Goal: Task Accomplishment & Management: Complete application form

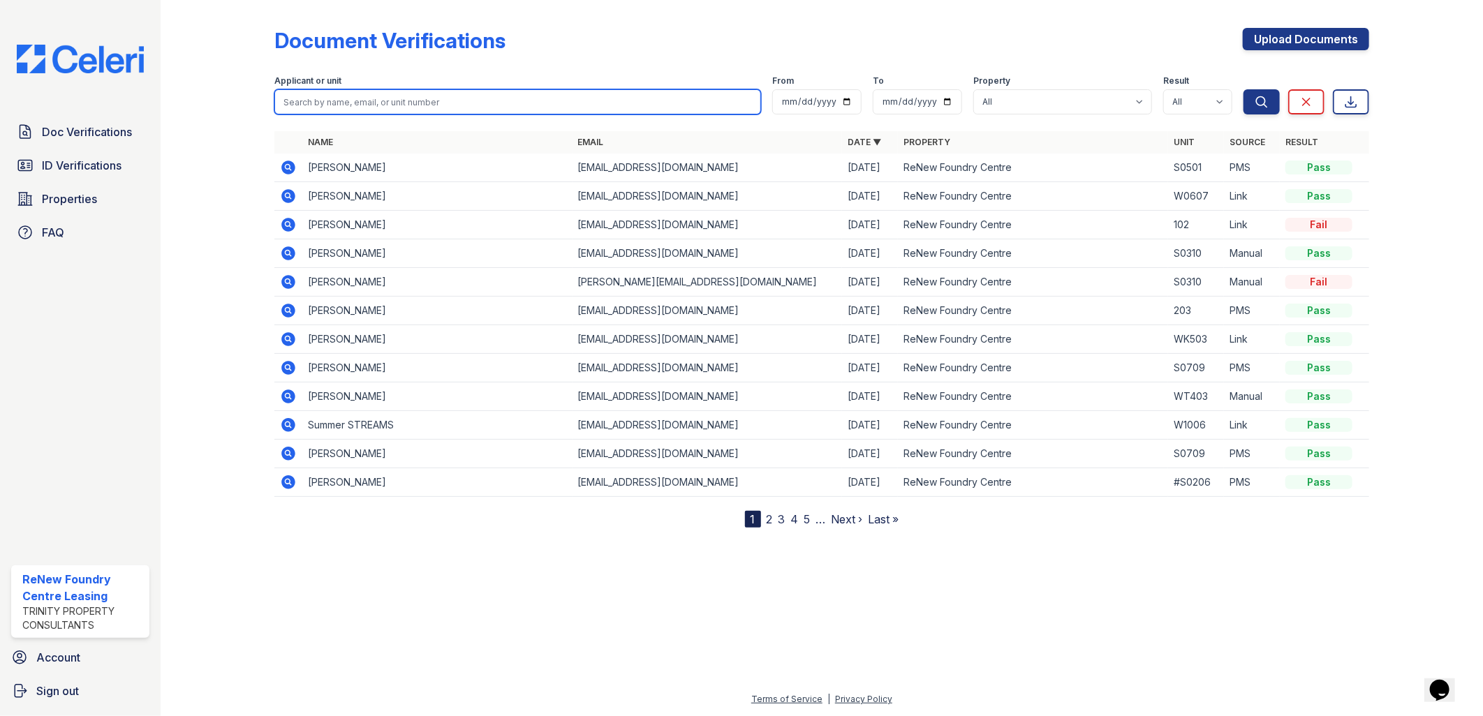
click at [388, 101] on input "search" at bounding box center [517, 101] width 487 height 25
type input "lee"
click at [1244, 89] on button "Search" at bounding box center [1262, 101] width 36 height 25
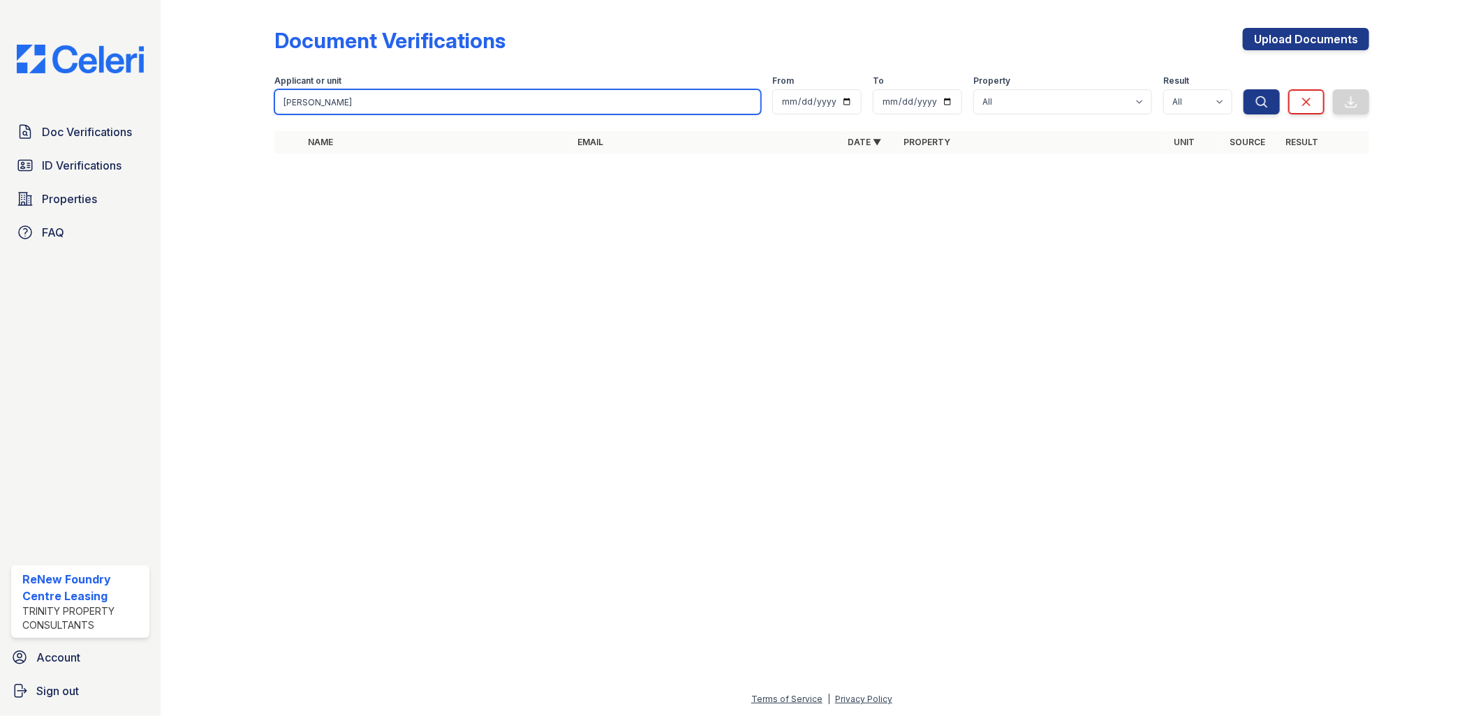
click at [333, 109] on input "lee" at bounding box center [517, 101] width 487 height 25
click at [330, 109] on input "lee" at bounding box center [517, 101] width 487 height 25
type input "l"
type input "li"
click at [1244, 89] on button "Search" at bounding box center [1262, 101] width 36 height 25
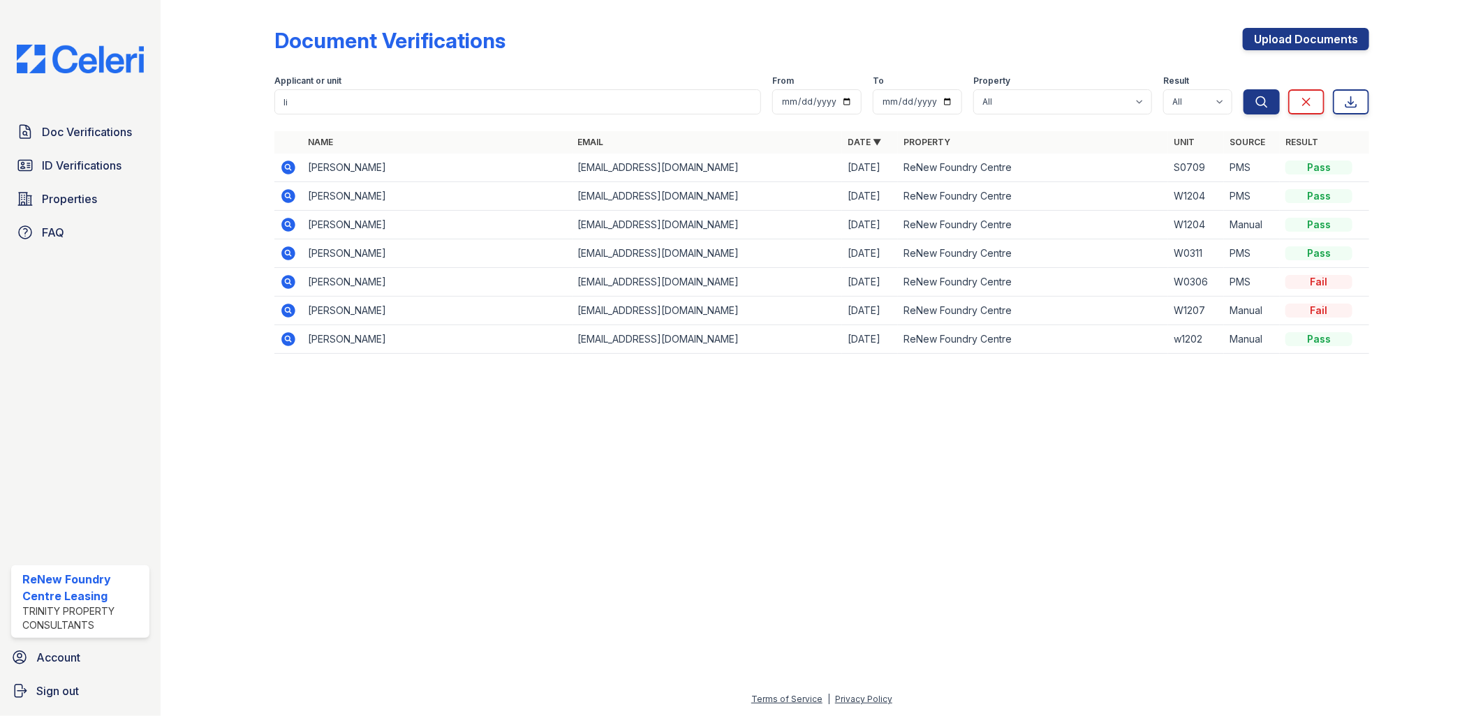
click at [289, 168] on icon at bounding box center [288, 167] width 17 height 17
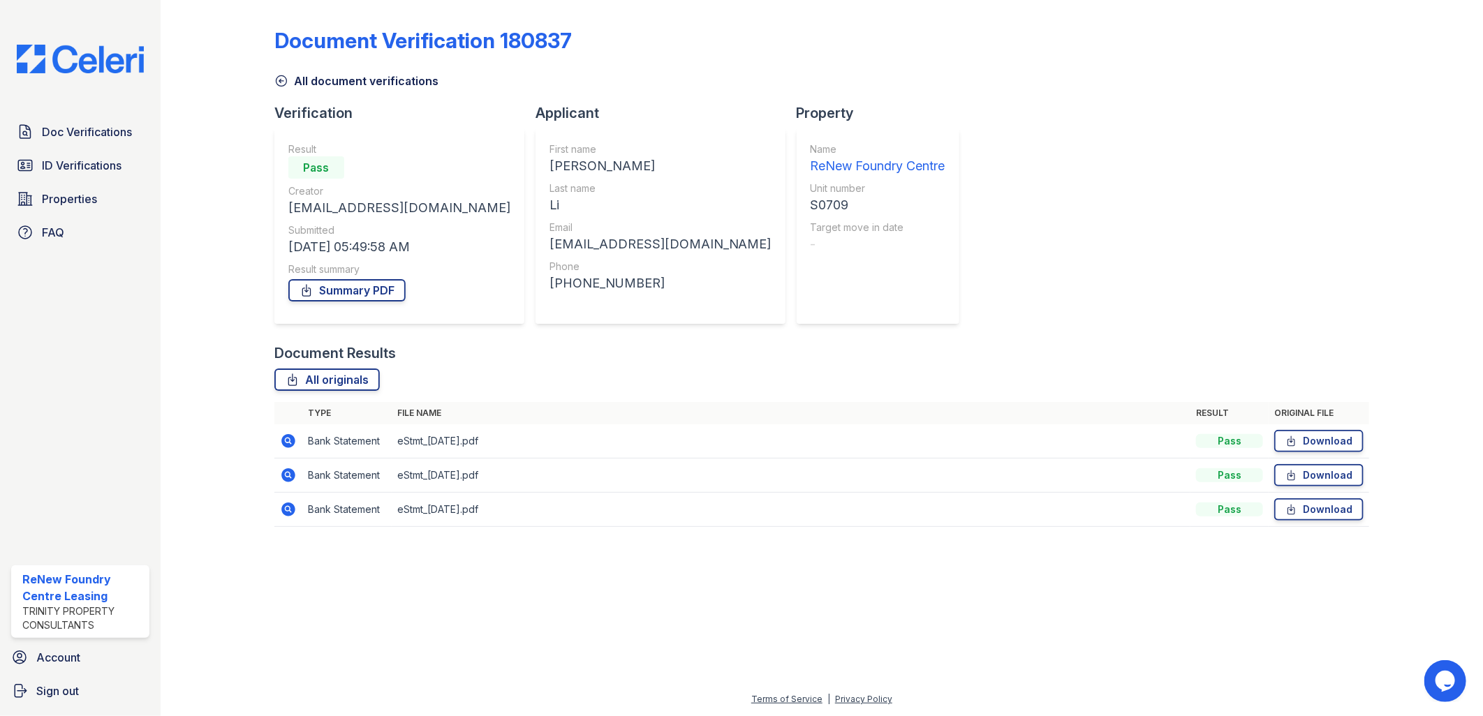
click at [296, 436] on icon at bounding box center [288, 441] width 17 height 17
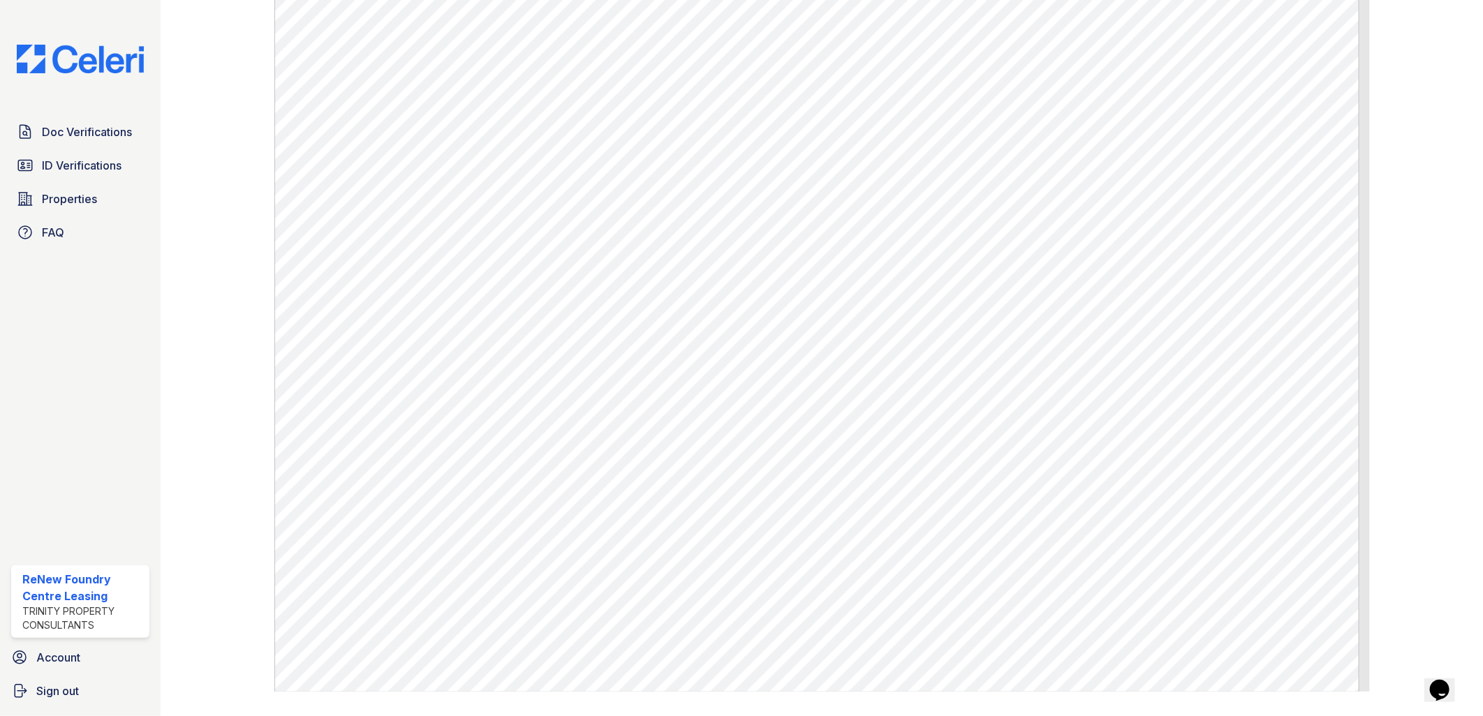
scroll to position [696, 0]
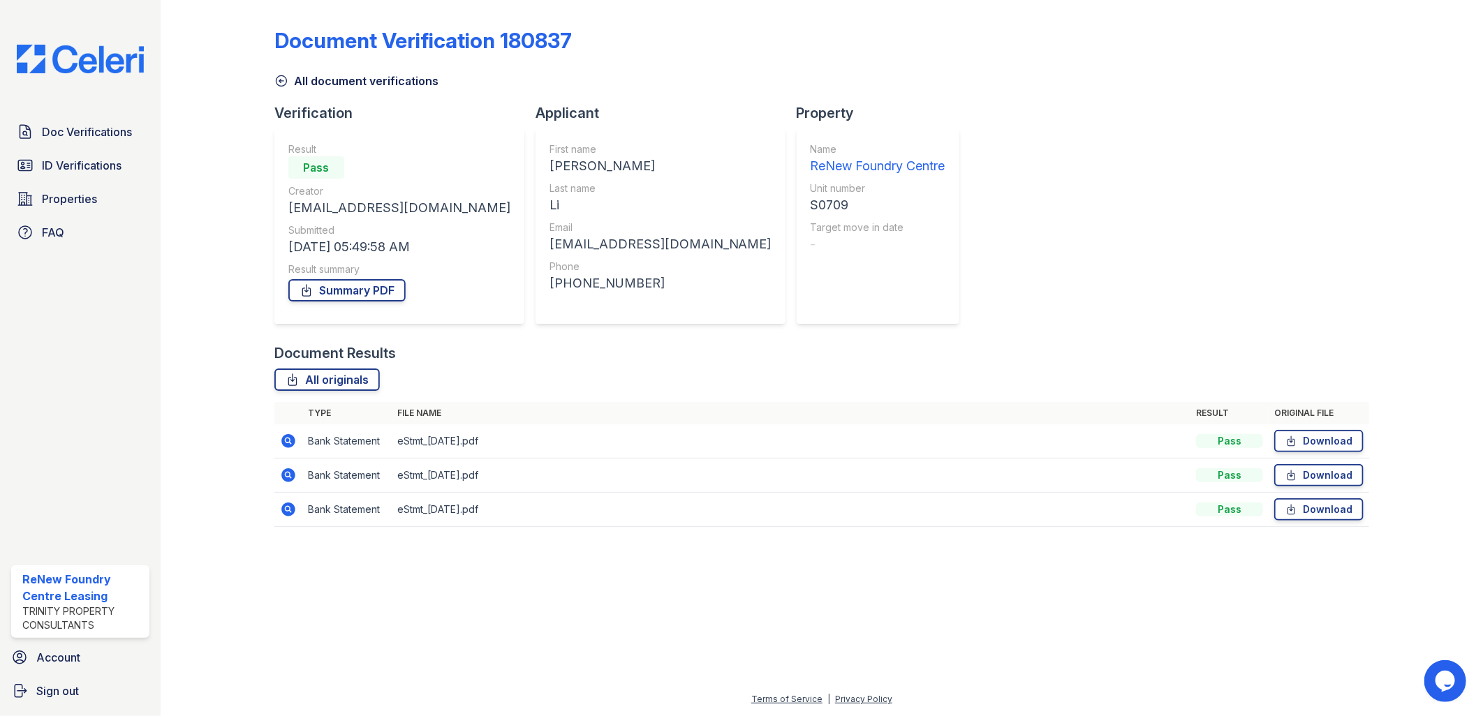
click at [283, 473] on icon at bounding box center [288, 476] width 14 height 14
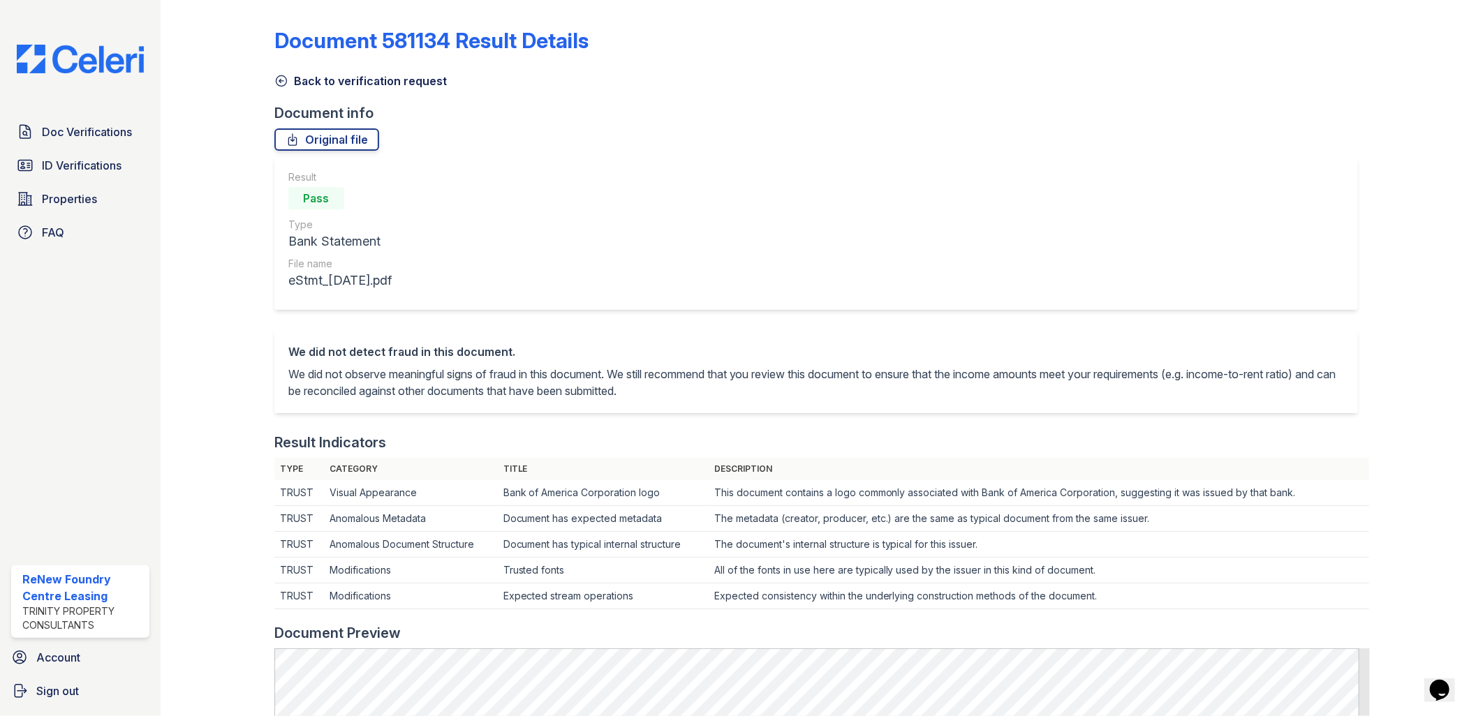
scroll to position [543, 0]
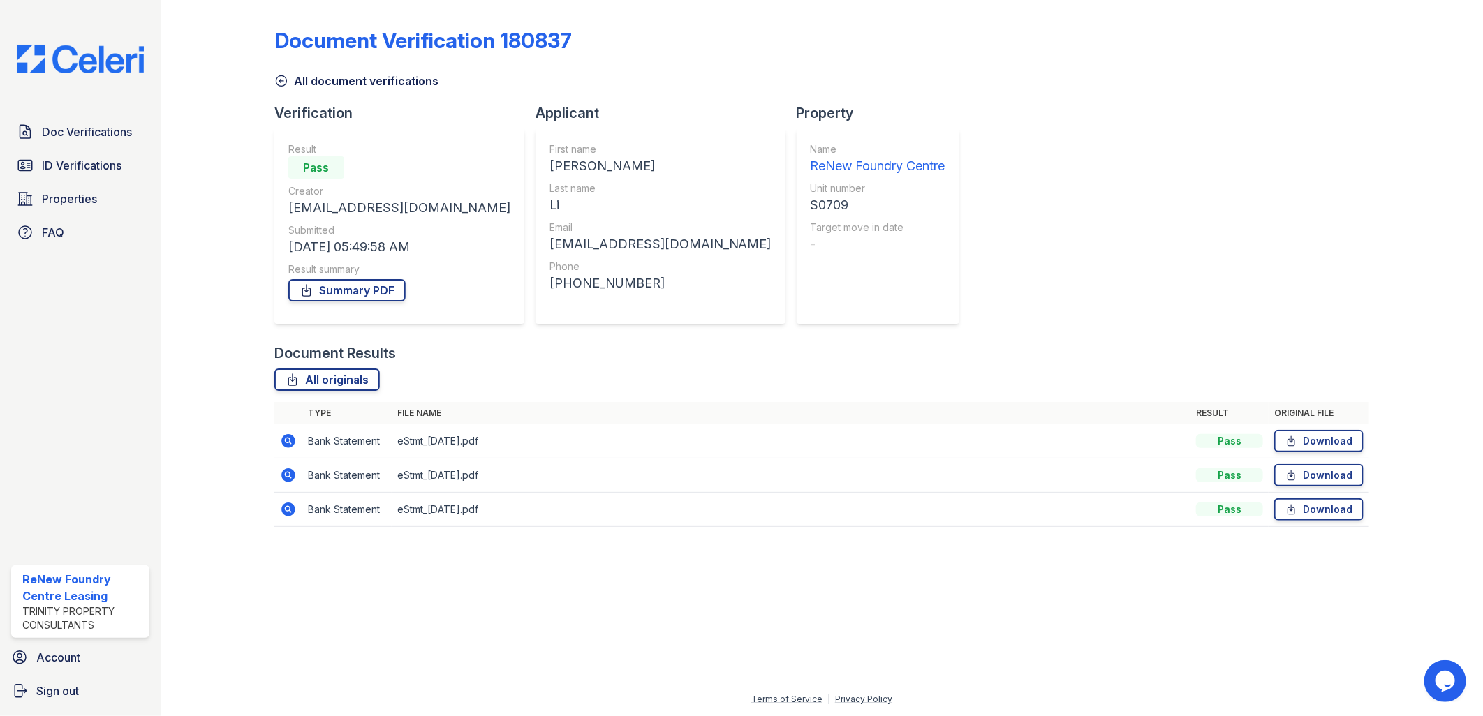
click at [290, 513] on icon at bounding box center [288, 510] width 14 height 14
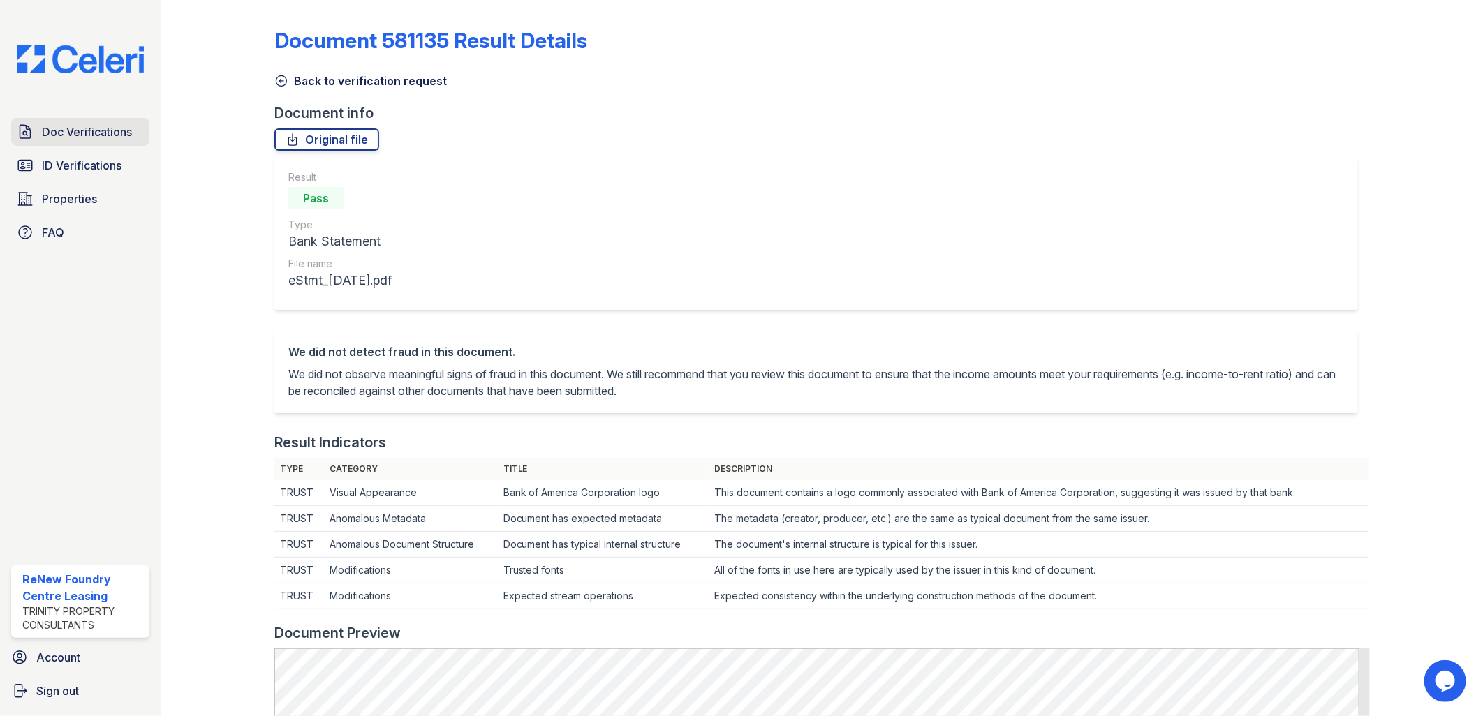
click at [84, 129] on span "Doc Verifications" at bounding box center [87, 132] width 90 height 17
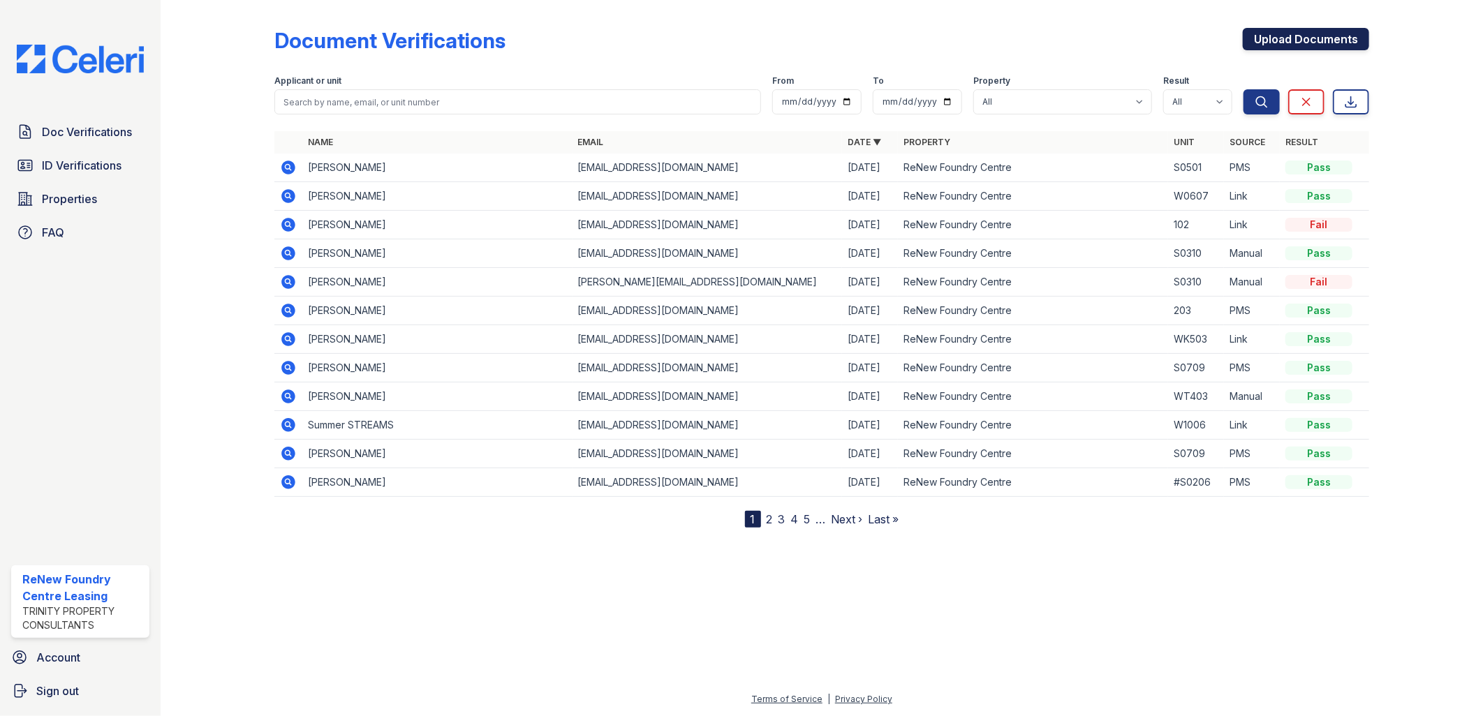
click at [1304, 33] on link "Upload Documents" at bounding box center [1306, 39] width 126 height 22
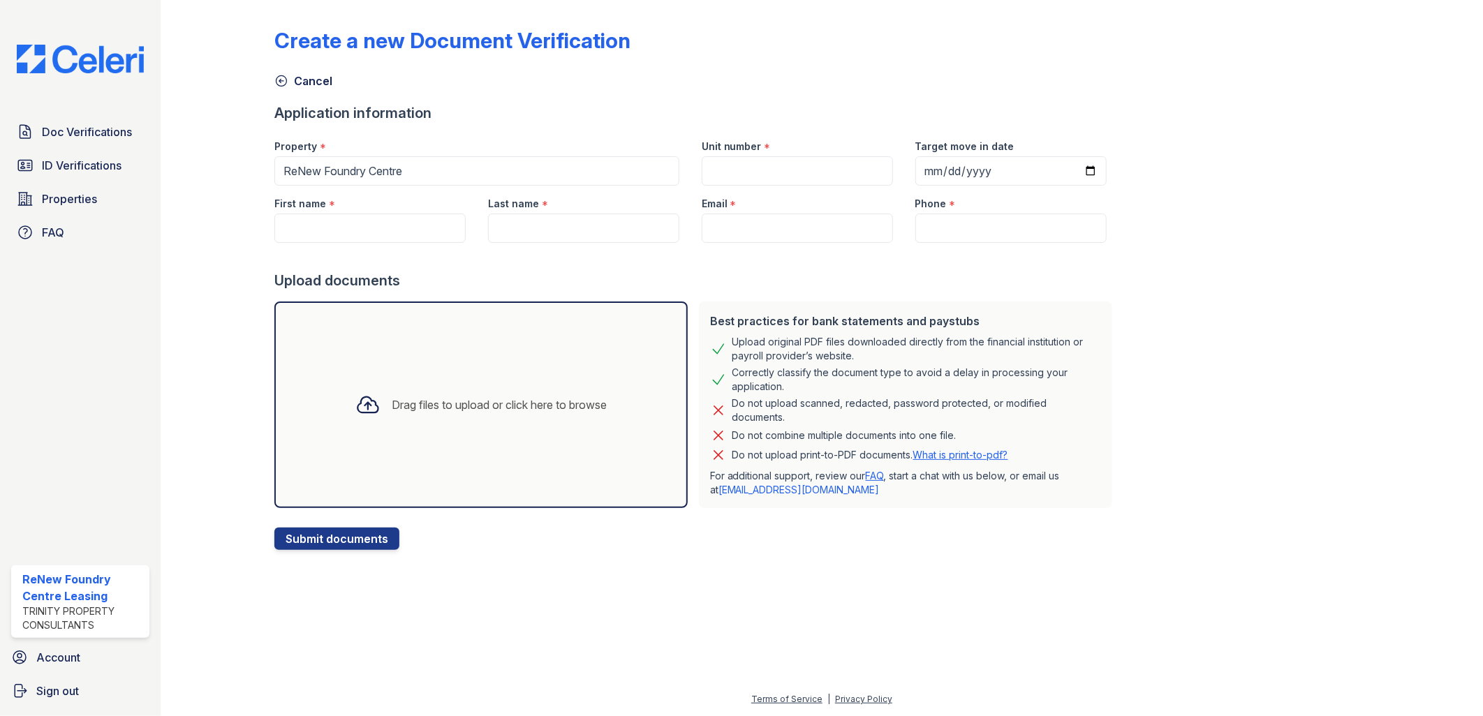
click at [367, 526] on div at bounding box center [695, 521] width 843 height 14
click at [365, 541] on button "Submit documents" at bounding box center [336, 539] width 125 height 22
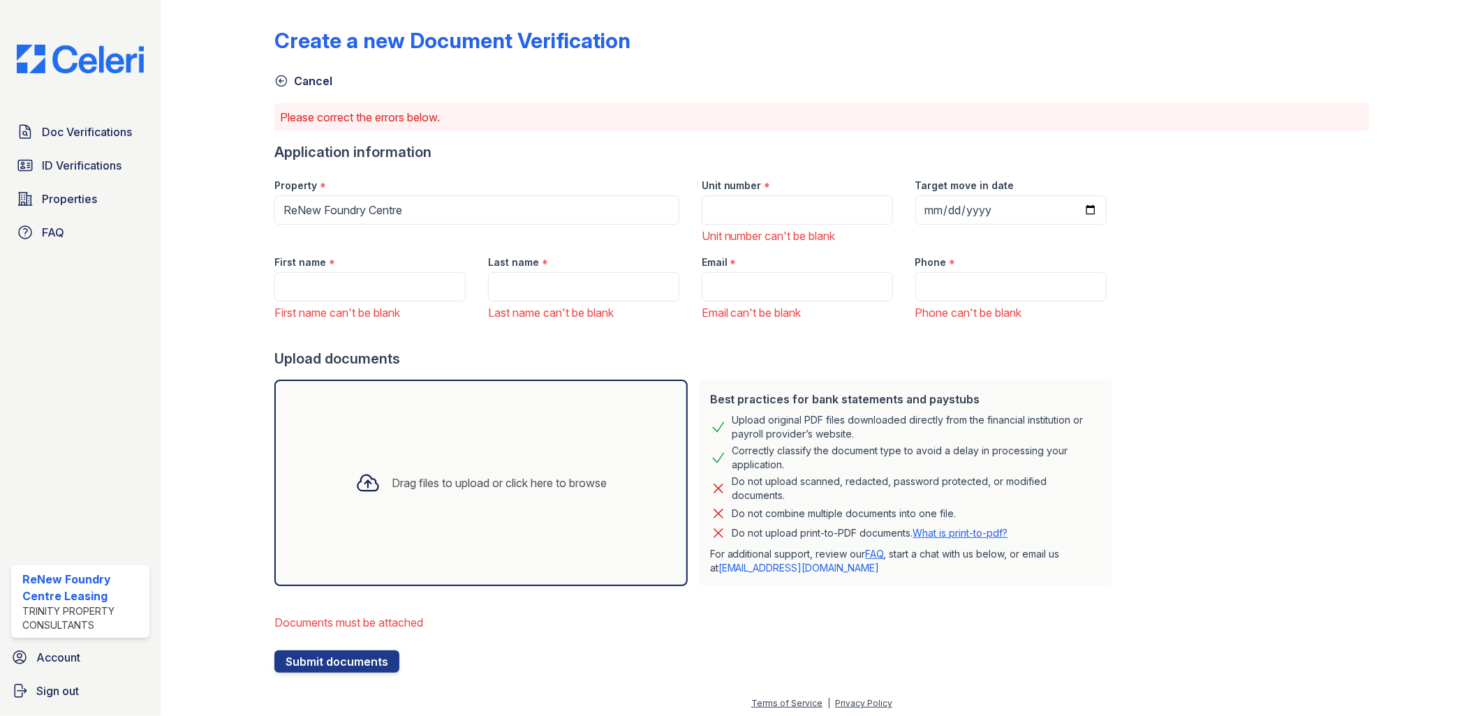
scroll to position [3, 0]
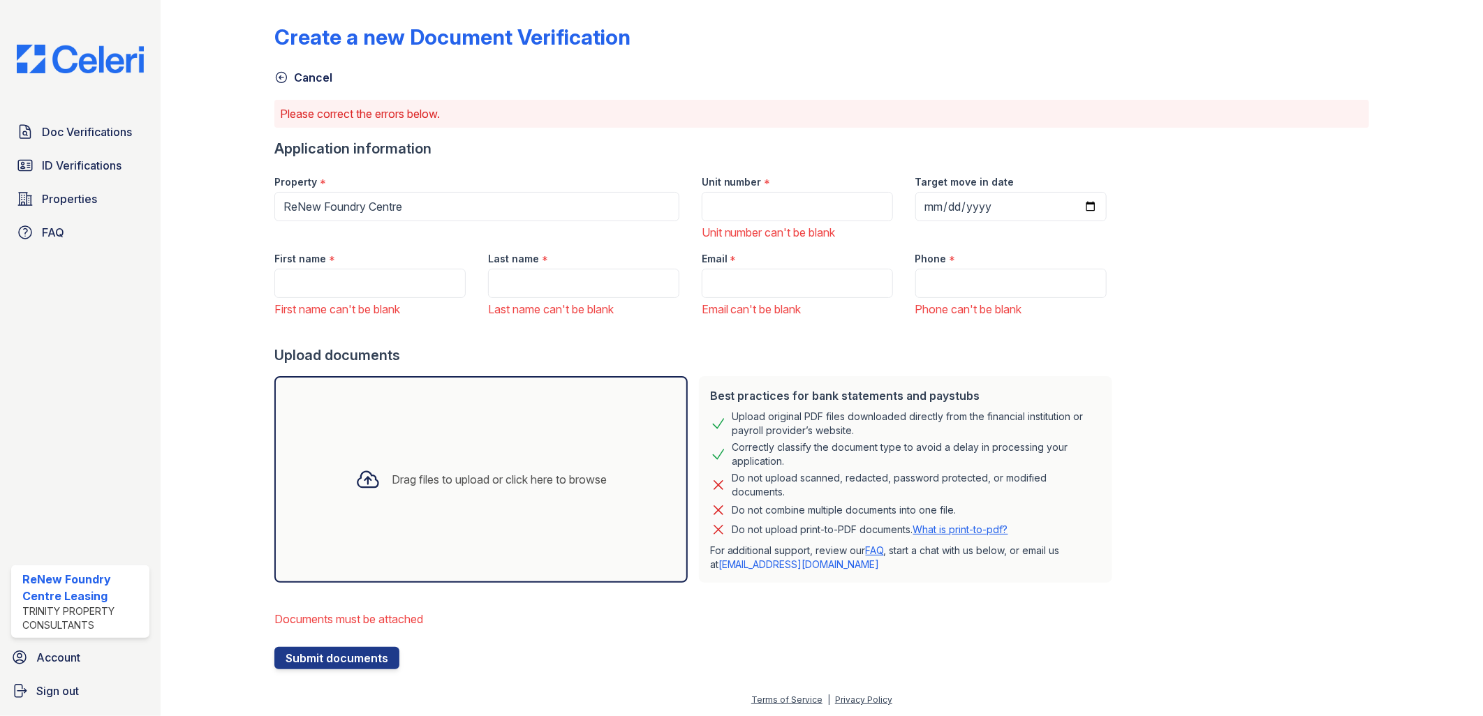
click at [381, 519] on div "Drag files to upload or click here to browse" at bounding box center [480, 479] width 413 height 207
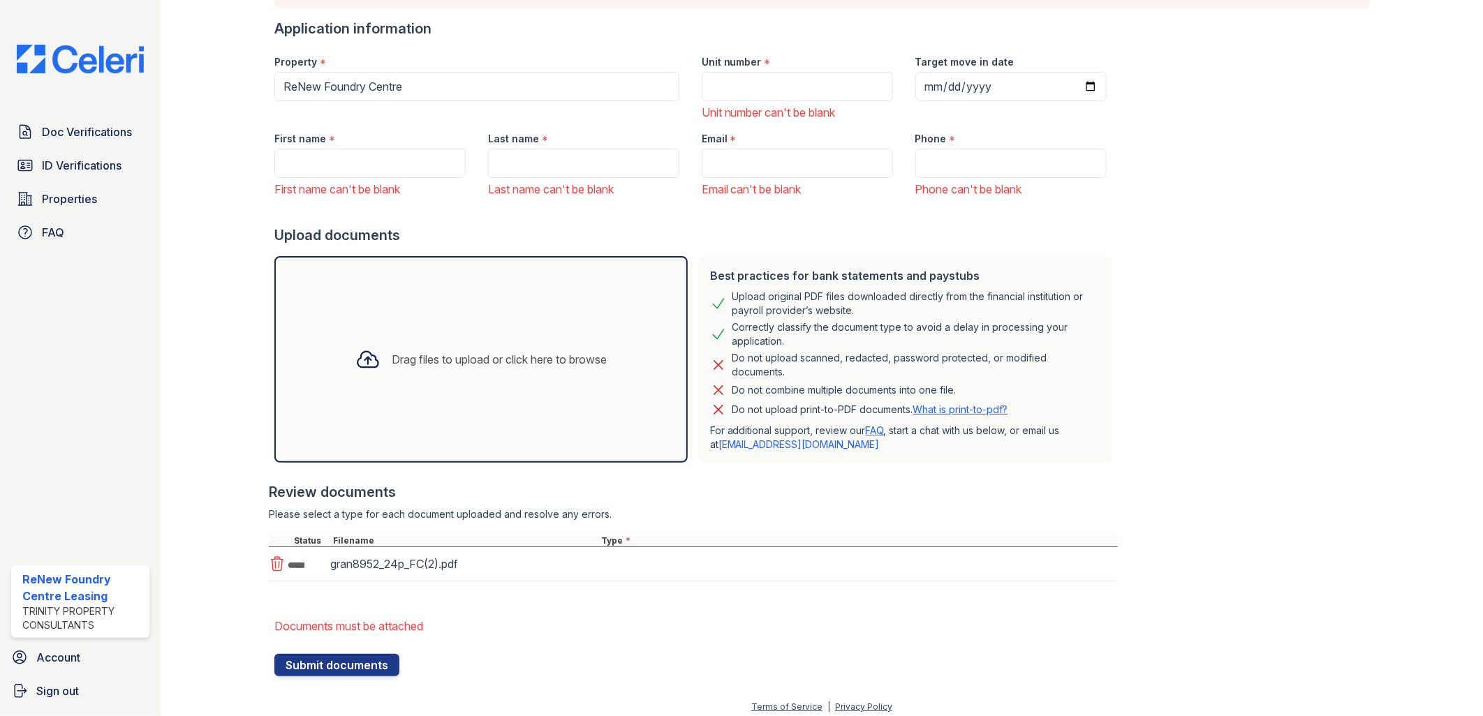
scroll to position [131, 0]
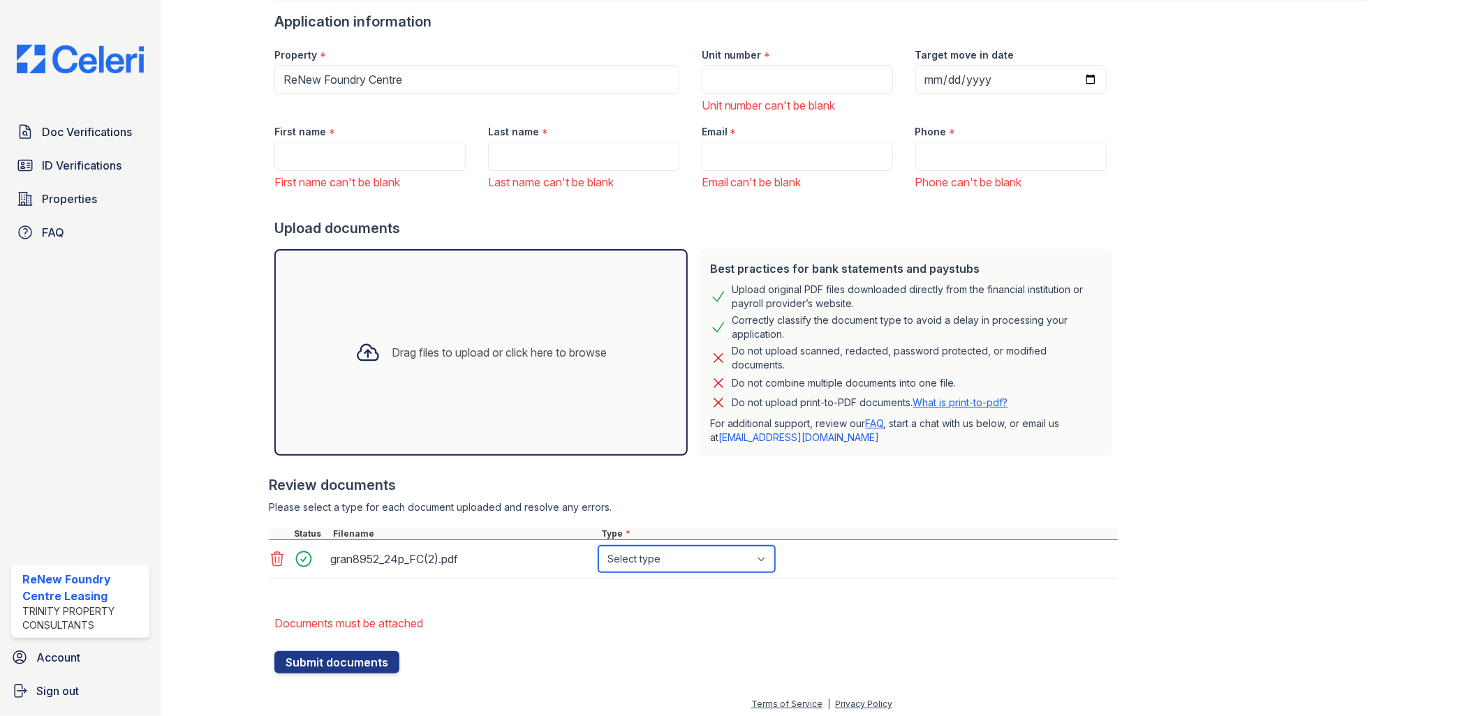
click at [664, 560] on select "Select type Paystub Bank Statement Offer Letter Tax Documents Benefit Award Let…" at bounding box center [686, 559] width 177 height 27
select select "tax_documents"
click at [598, 546] on select "Select type Paystub Bank Statement Offer Letter Tax Documents Benefit Award Let…" at bounding box center [686, 559] width 177 height 27
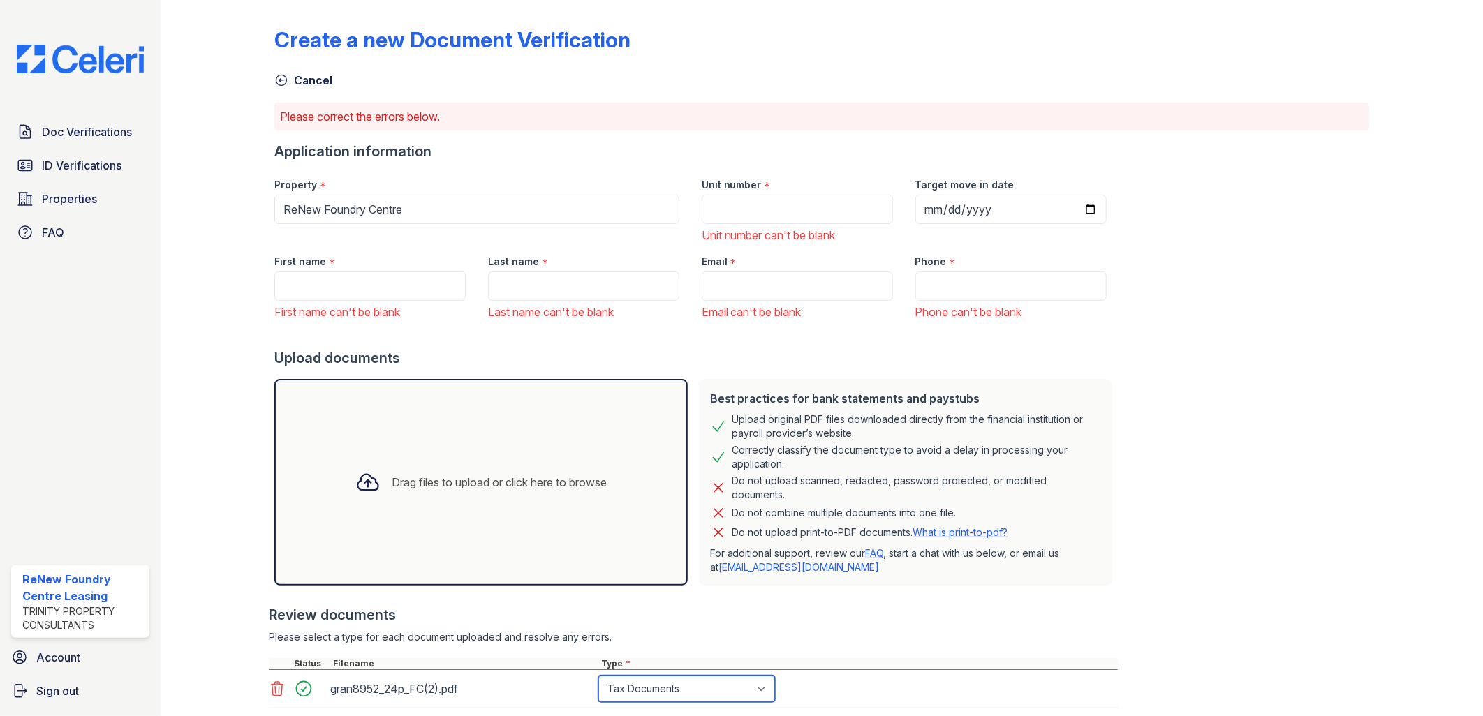
scroll to position [0, 0]
click at [331, 283] on input "First name" at bounding box center [369, 286] width 191 height 29
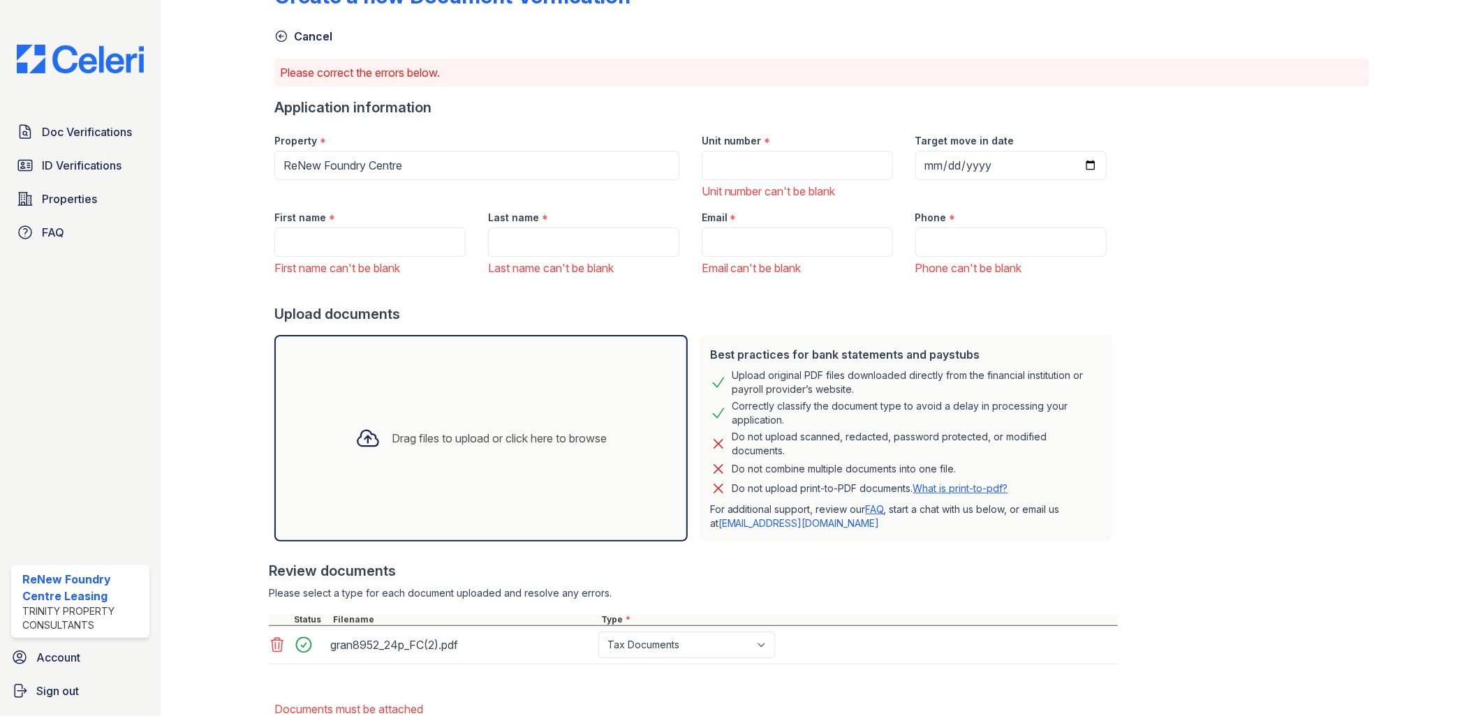
scroll to position [135, 0]
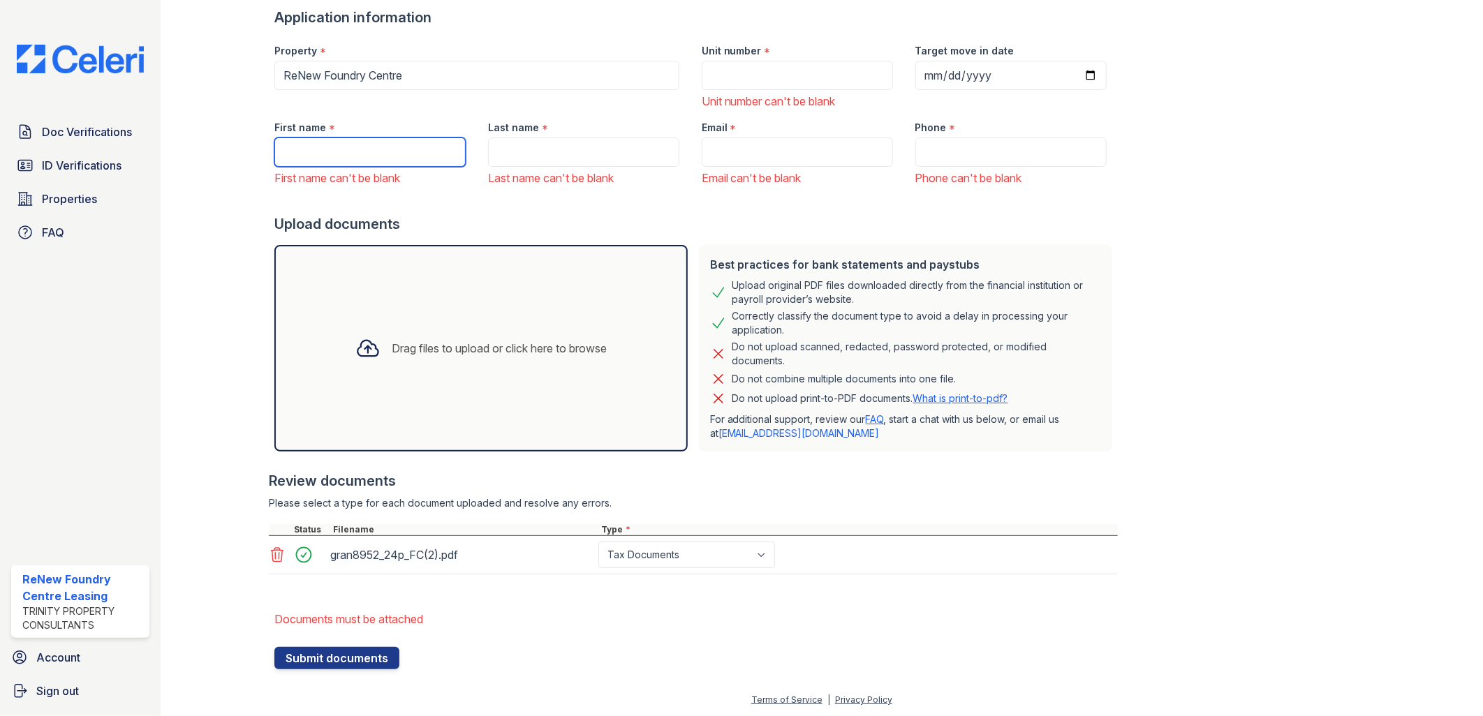
click at [297, 147] on input "First name" at bounding box center [369, 152] width 191 height 29
paste input "[PERSON_NAME]"
type input "[PERSON_NAME]"
click at [497, 147] on input "Last name" at bounding box center [583, 152] width 191 height 29
click at [528, 155] on input "Last name" at bounding box center [583, 152] width 191 height 29
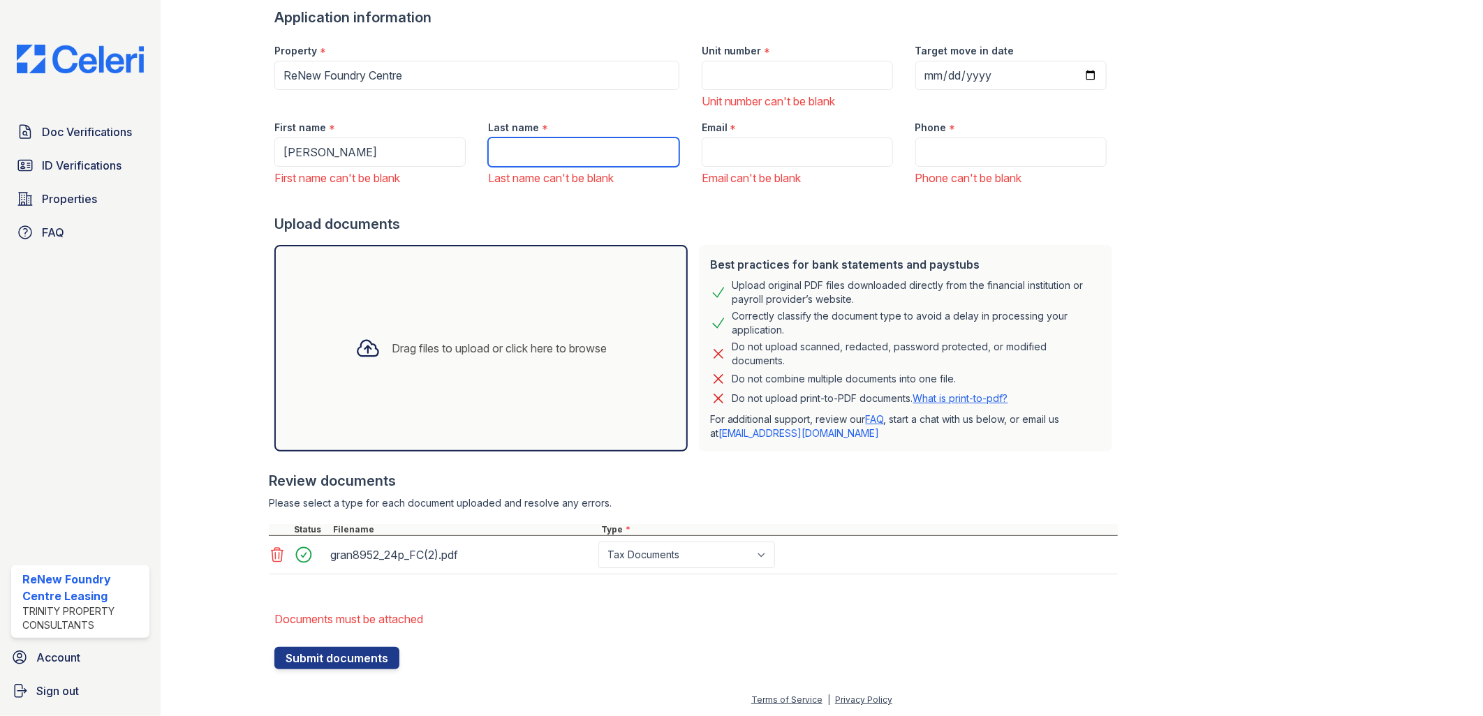
paste input "Li"
type input "Li"
click at [746, 147] on input "Email" at bounding box center [797, 152] width 191 height 29
click at [756, 147] on input "Email" at bounding box center [797, 152] width 191 height 29
paste input "[EMAIL_ADDRESS][DOMAIN_NAME]"
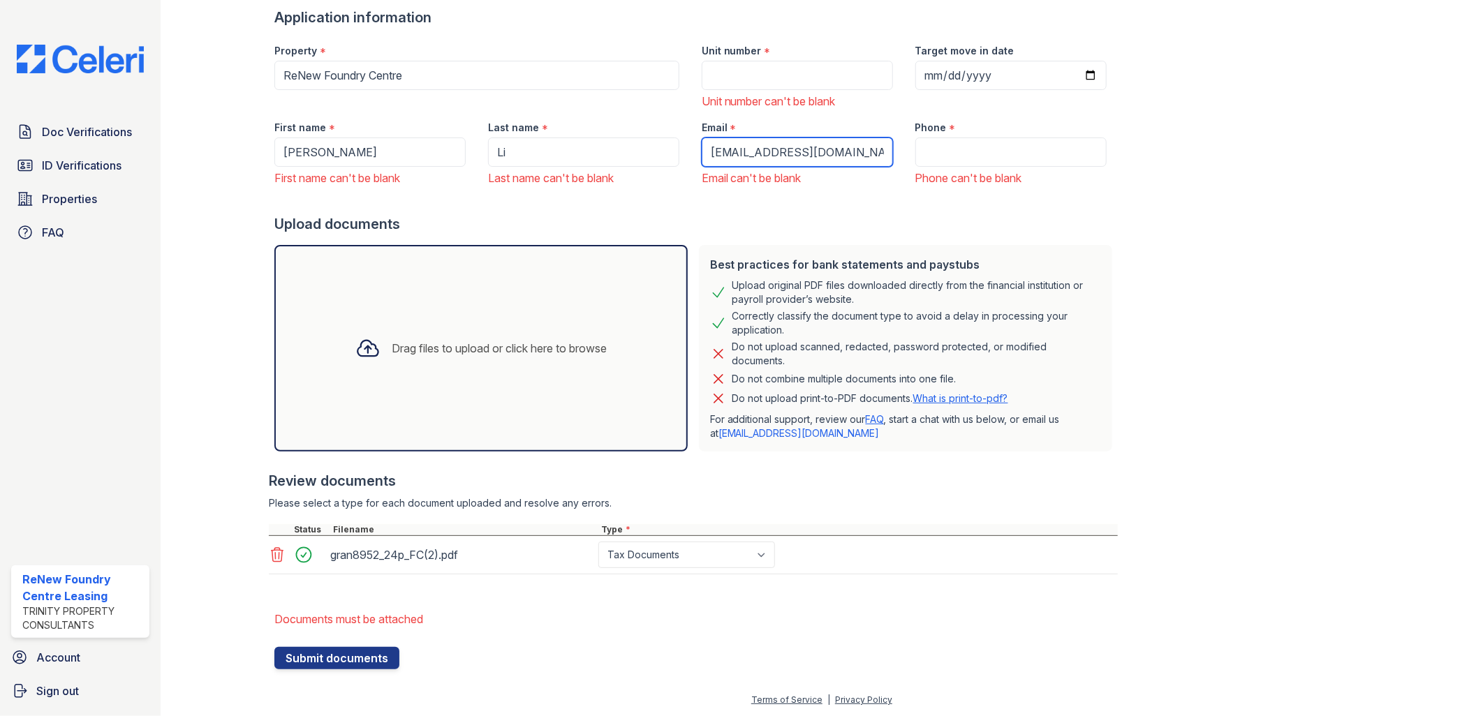
type input "[EMAIL_ADDRESS][DOMAIN_NAME]"
click at [915, 142] on input "Phone" at bounding box center [1010, 152] width 191 height 29
paste input "[PHONE_NUMBER]"
type input "[PHONE_NUMBER]"
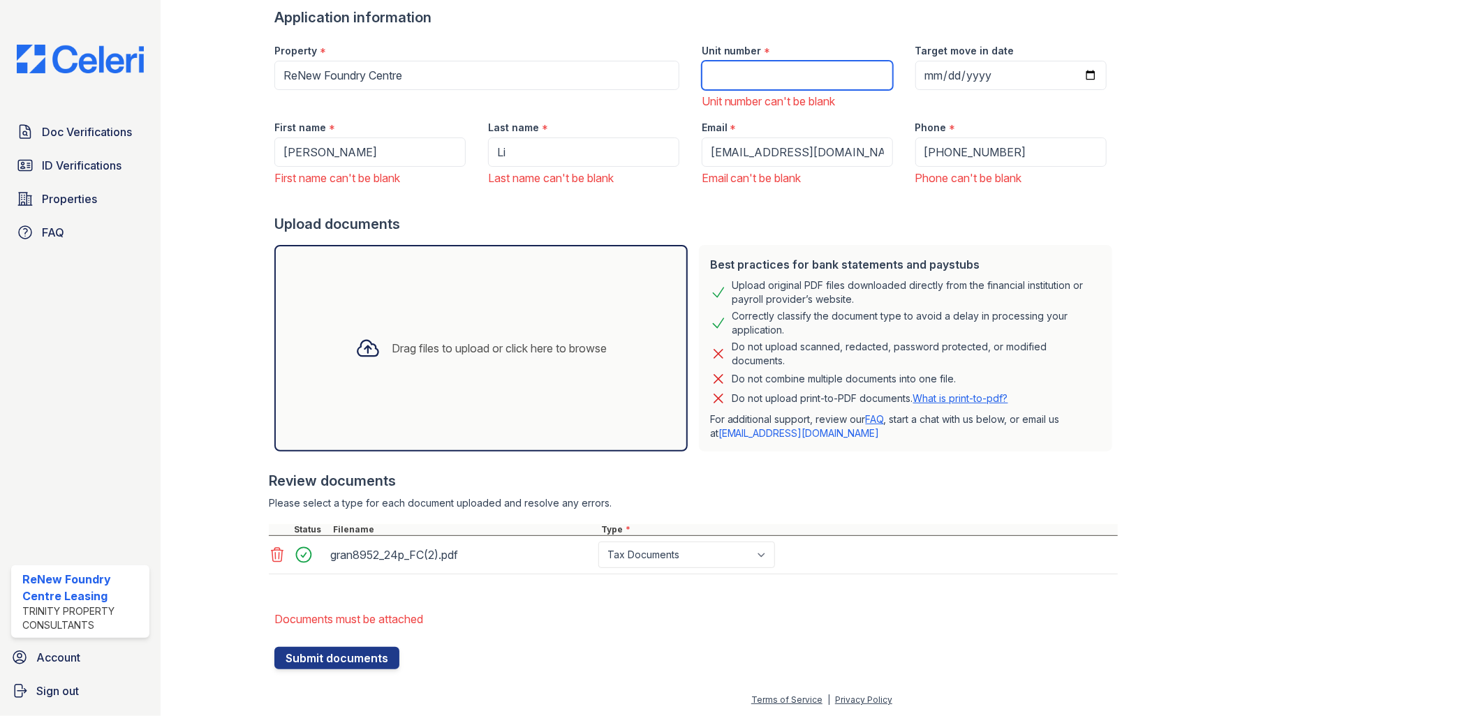
click at [725, 84] on input "Unit number" at bounding box center [797, 75] width 191 height 29
click at [715, 74] on input "Unit number" at bounding box center [797, 75] width 191 height 29
paste input "S0305"
type input "S0305"
click at [342, 661] on button "Submit documents" at bounding box center [336, 658] width 125 height 22
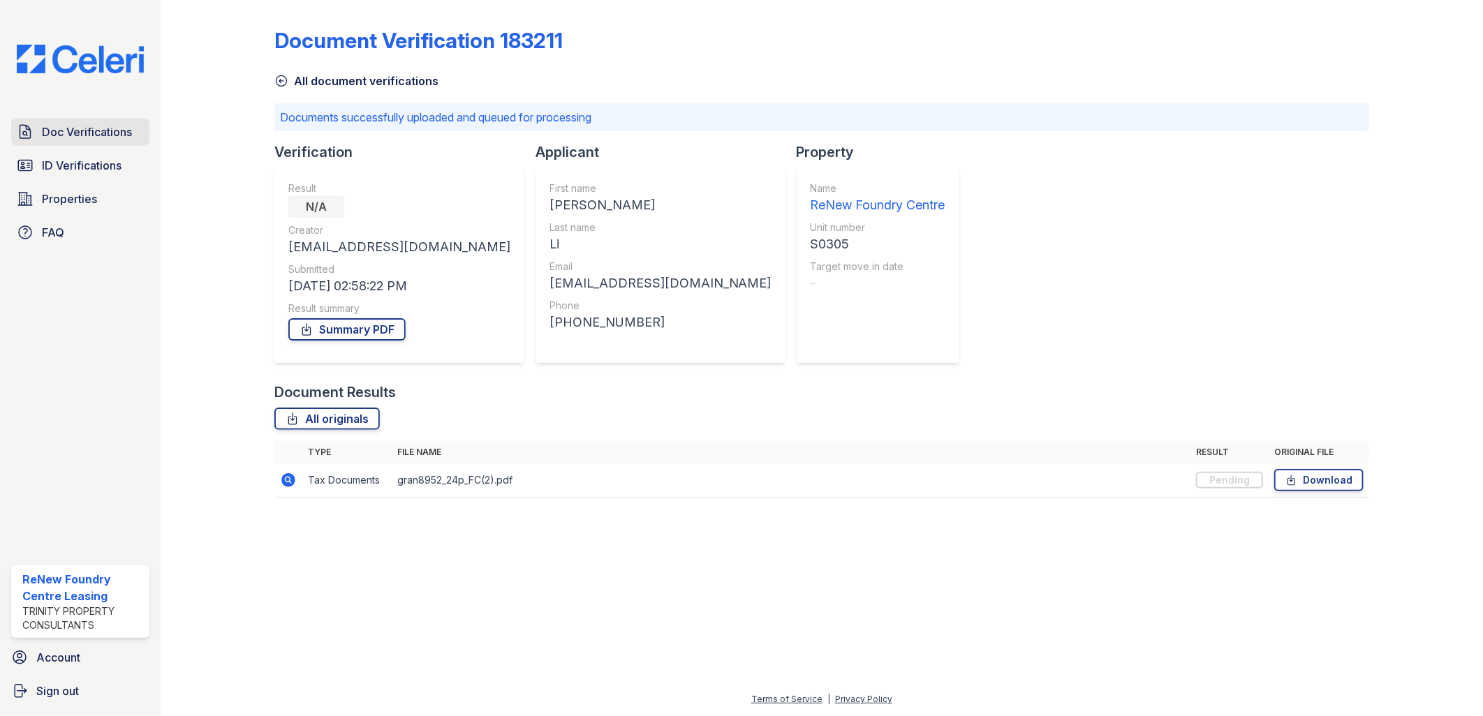
click at [60, 131] on span "Doc Verifications" at bounding box center [87, 132] width 90 height 17
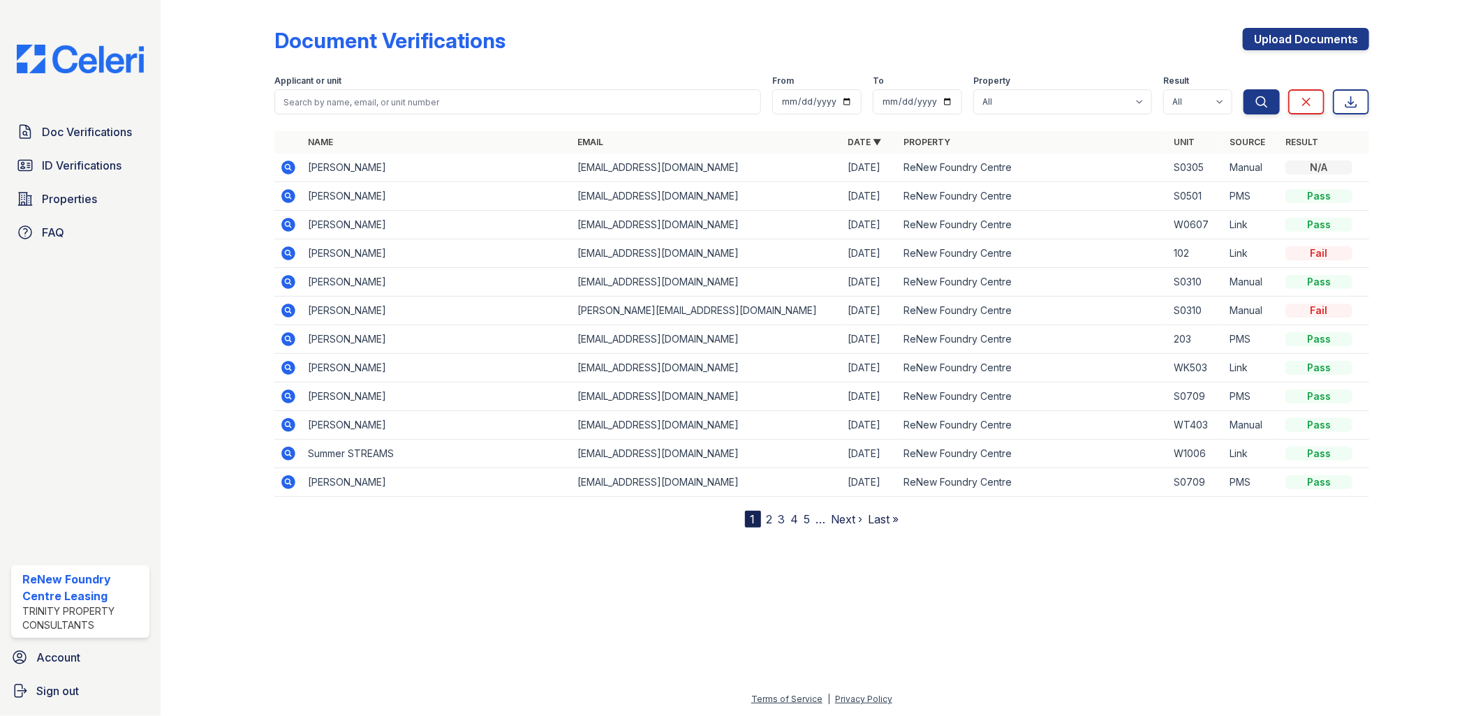
click at [284, 165] on icon at bounding box center [288, 167] width 17 height 17
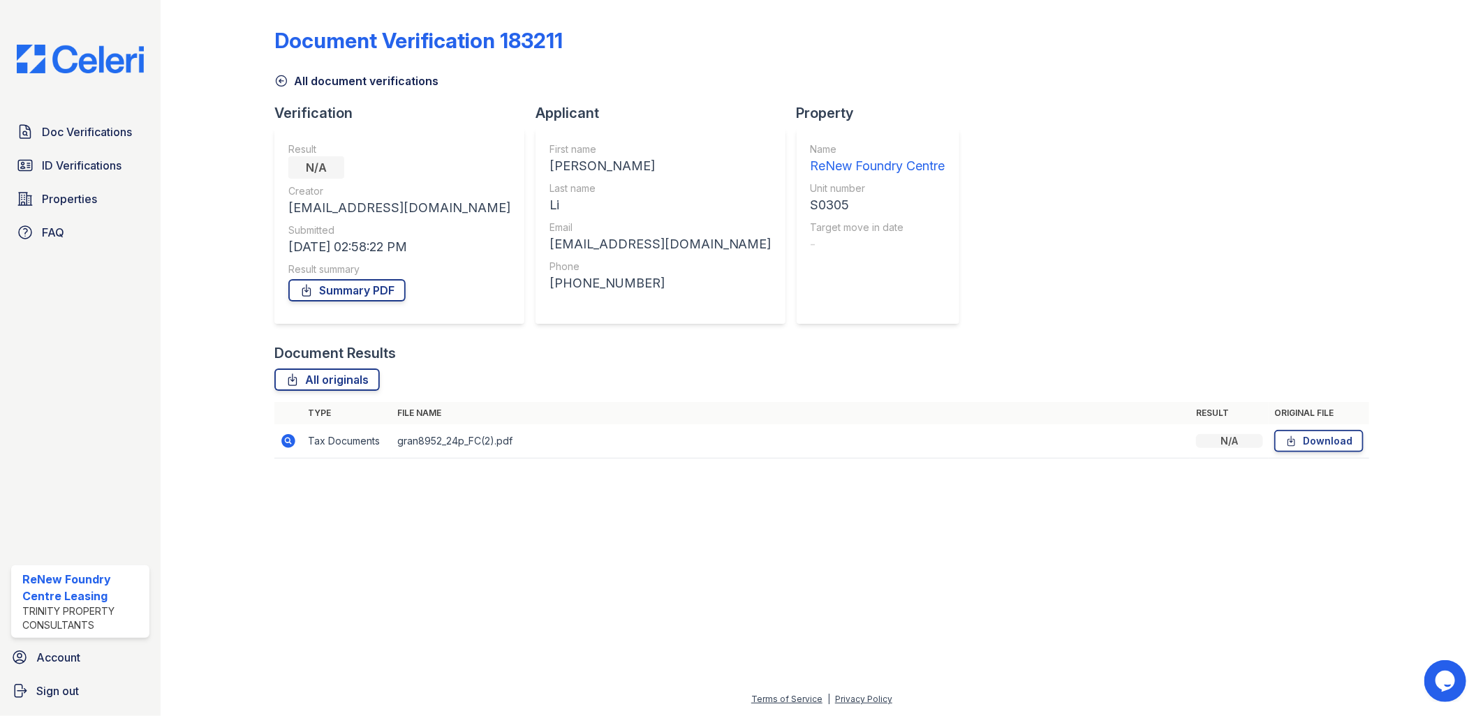
click at [294, 438] on icon at bounding box center [288, 441] width 14 height 14
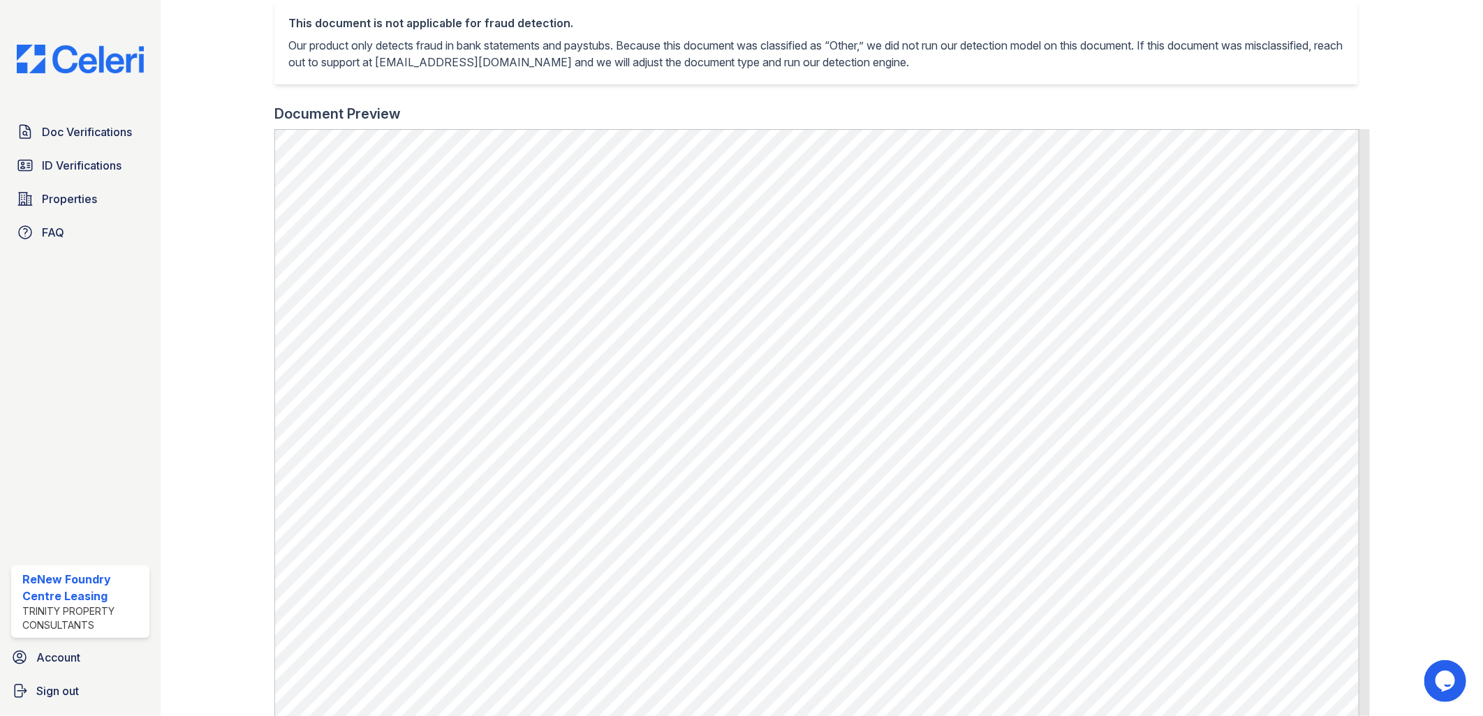
scroll to position [388, 0]
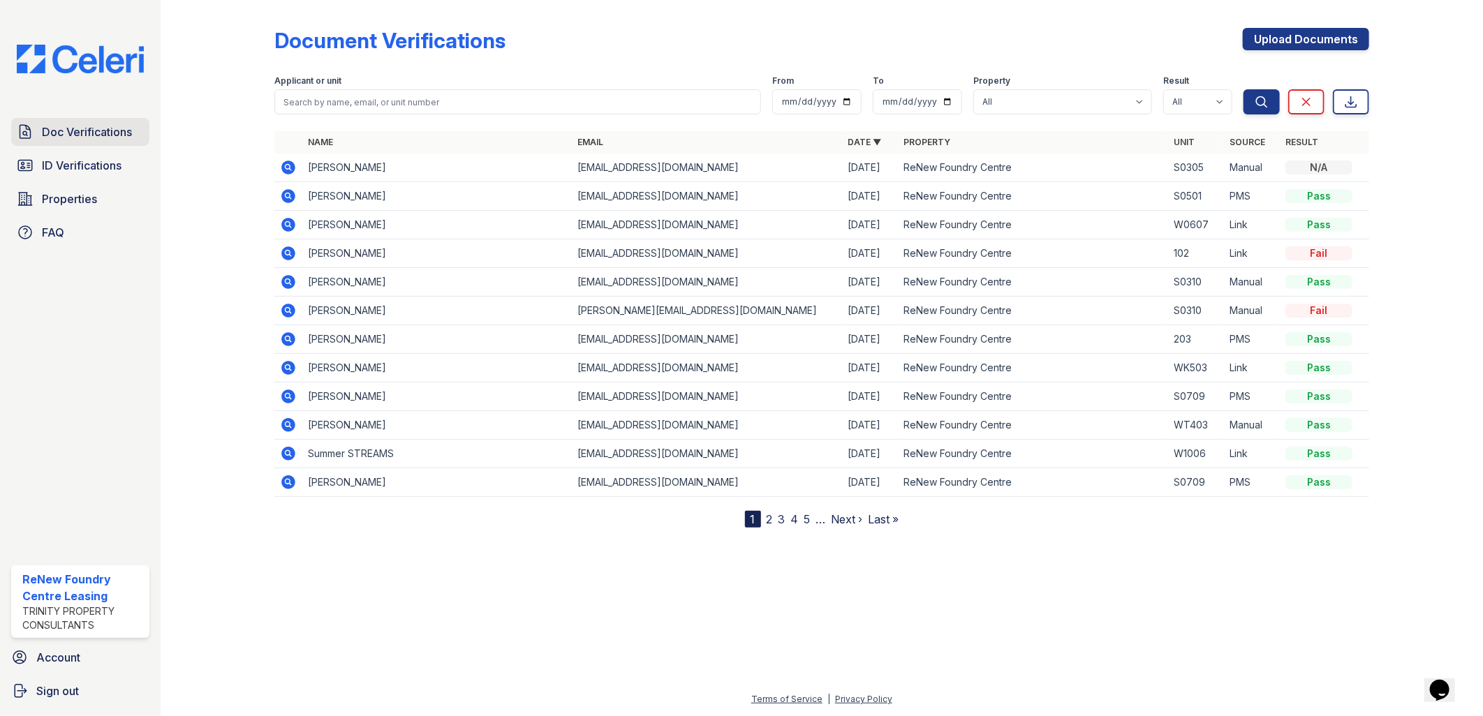
click at [98, 130] on span "Doc Verifications" at bounding box center [87, 132] width 90 height 17
click at [108, 131] on span "Doc Verifications" at bounding box center [87, 132] width 90 height 17
click at [1315, 34] on link "Upload Documents" at bounding box center [1306, 39] width 126 height 22
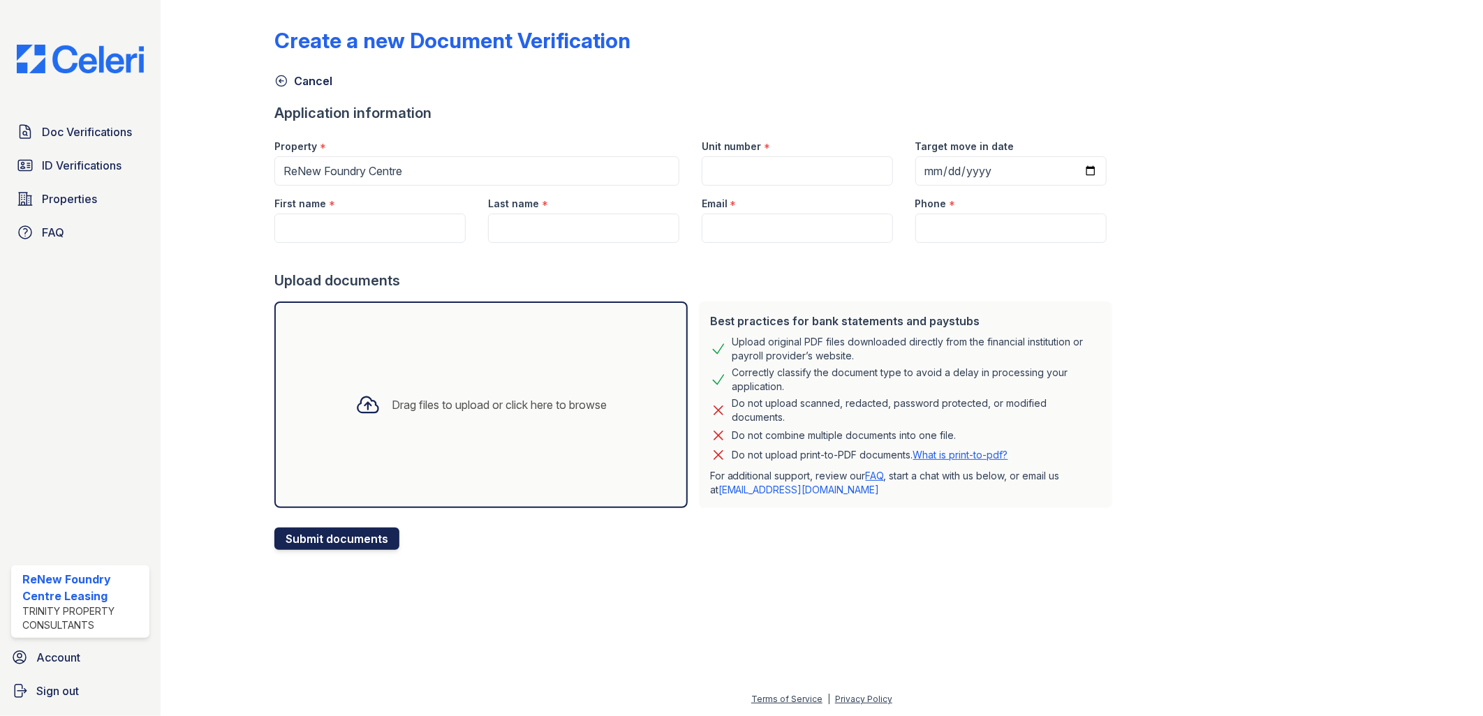
click at [370, 540] on button "Submit documents" at bounding box center [336, 539] width 125 height 22
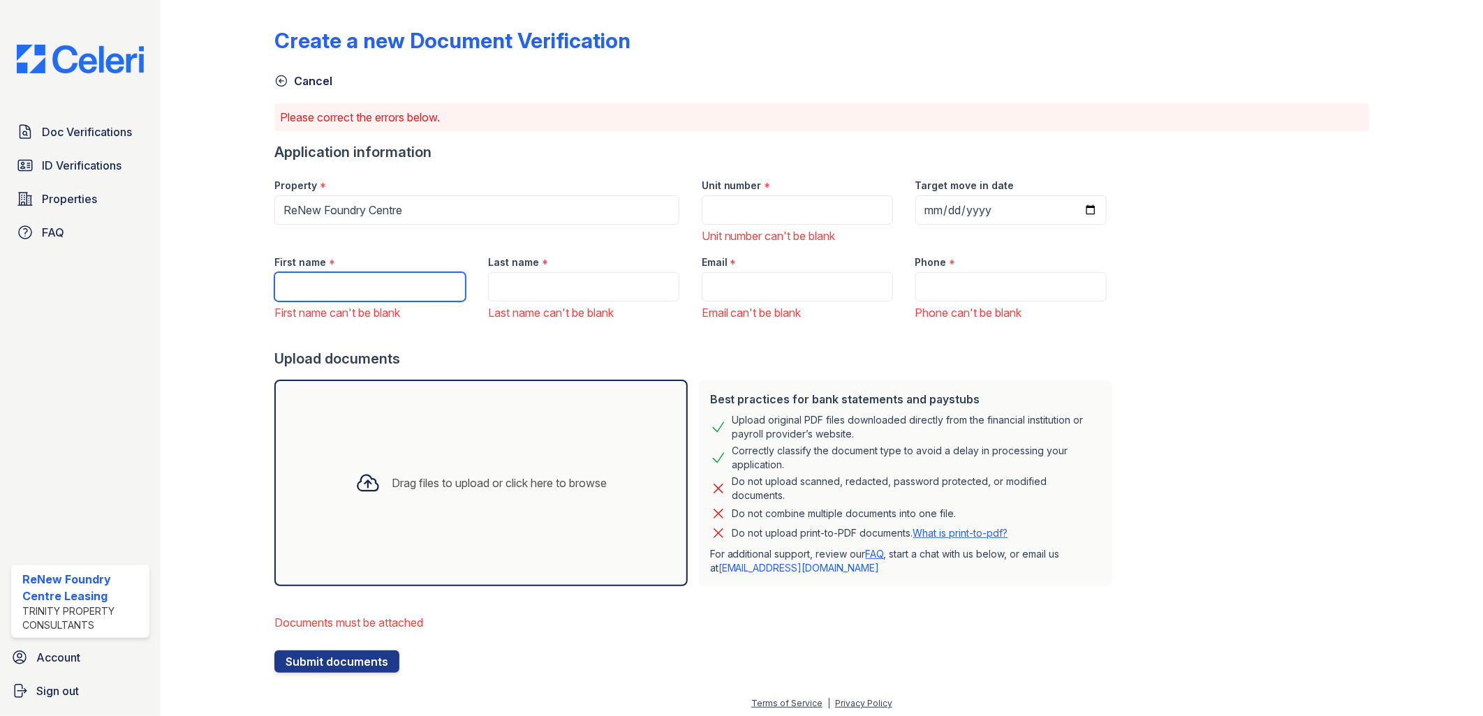
click at [350, 278] on input "First name" at bounding box center [369, 286] width 191 height 29
type input "[PERSON_NAME]"
type input "S0305"
type input "Li"
type input "[EMAIL_ADDRESS][DOMAIN_NAME]"
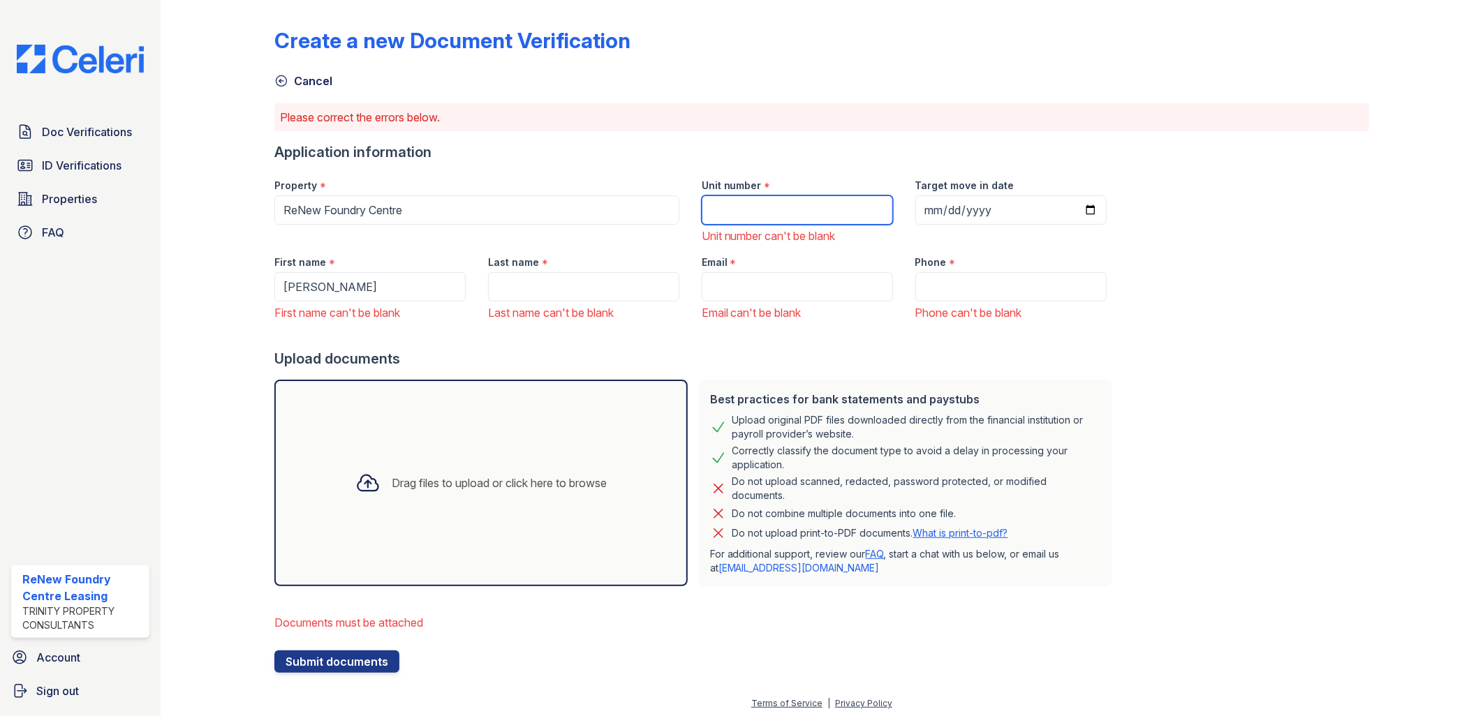
type input "[PHONE_NUMBER]"
click at [423, 501] on div "Drag files to upload or click here to browse" at bounding box center [481, 482] width 274 height 47
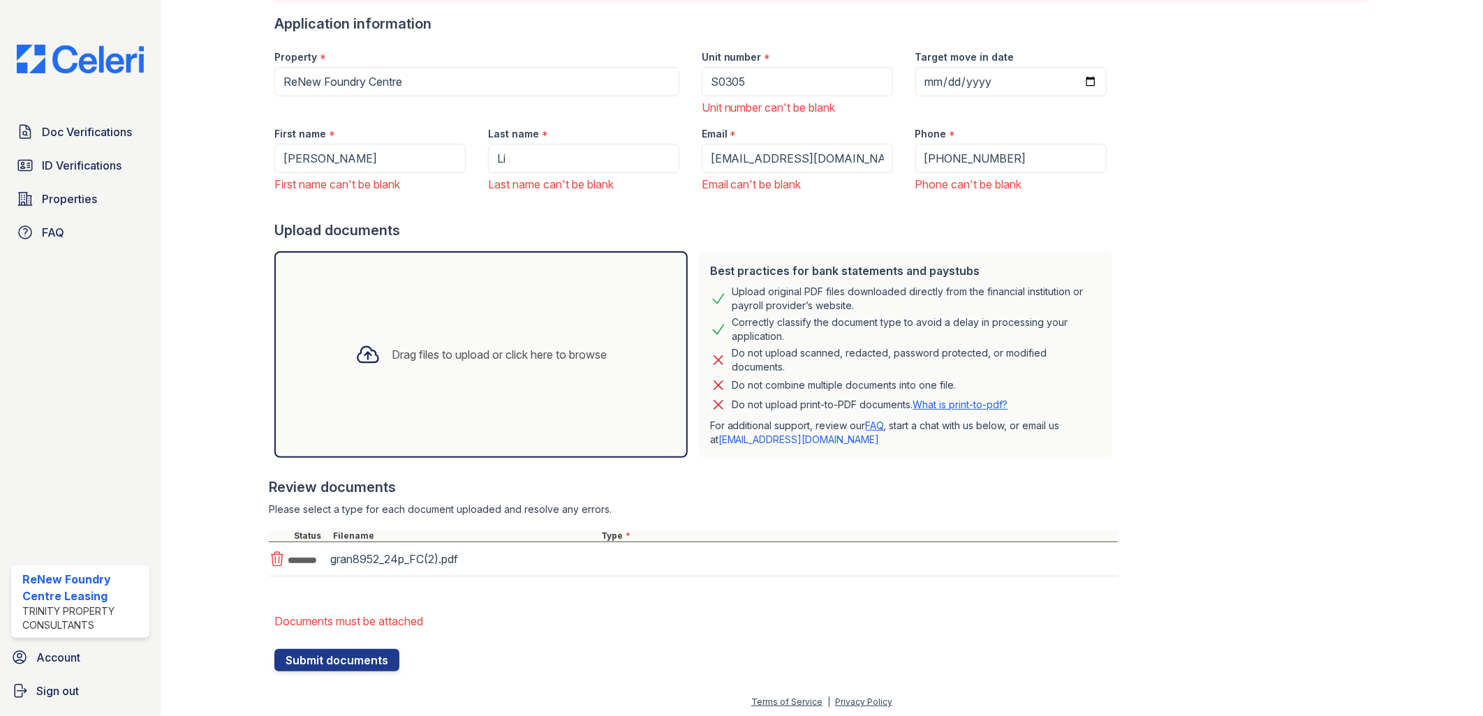
scroll to position [131, 0]
click at [662, 573] on div "gran8952_24p_FC(2).pdf Select type Paystub Bank Statement Offer Letter Tax Docu…" at bounding box center [693, 559] width 849 height 38
click at [663, 563] on select "Select type Paystub Bank Statement Offer Letter Tax Documents Benefit Award Let…" at bounding box center [686, 559] width 177 height 27
select select "bank_statement"
click at [598, 546] on select "Select type Paystub Bank Statement Offer Letter Tax Documents Benefit Award Let…" at bounding box center [686, 559] width 177 height 27
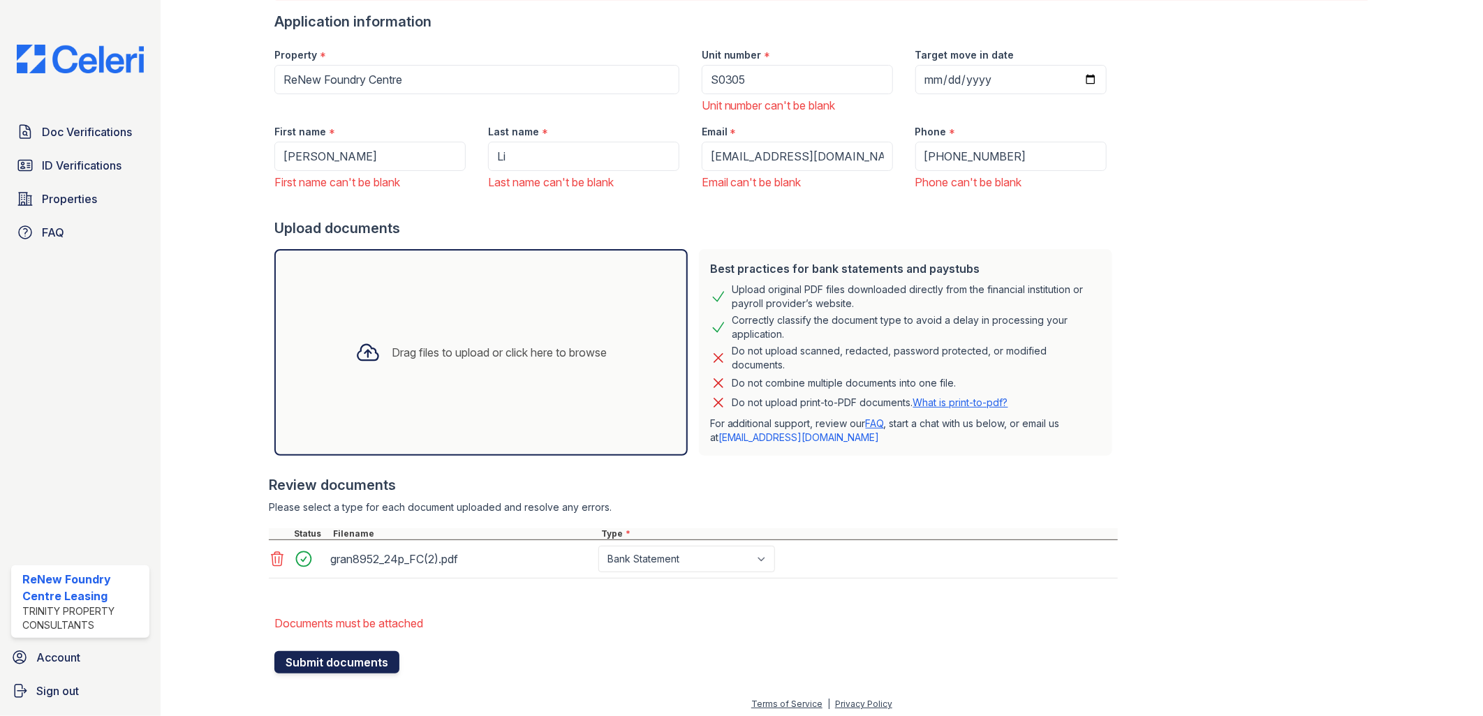
click at [353, 661] on button "Submit documents" at bounding box center [336, 662] width 125 height 22
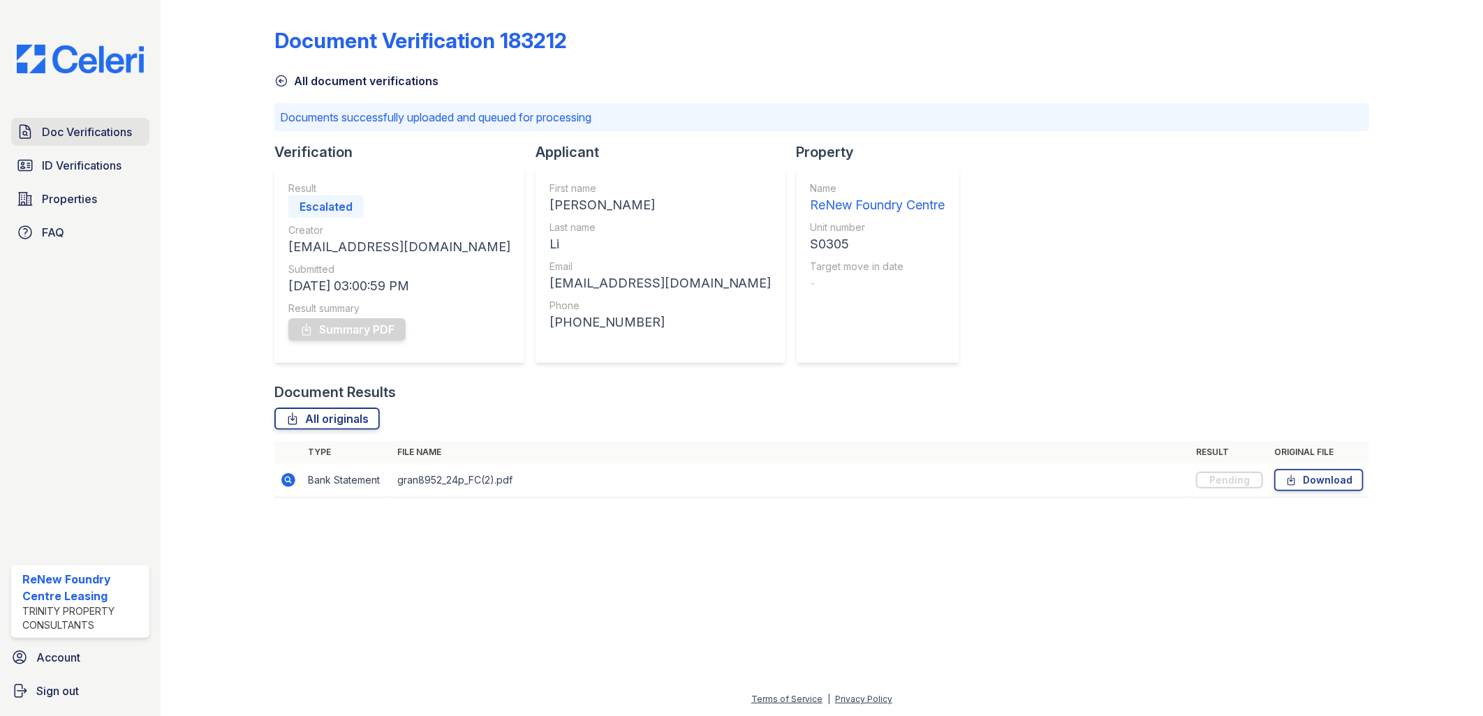
click at [96, 134] on span "Doc Verifications" at bounding box center [87, 132] width 90 height 17
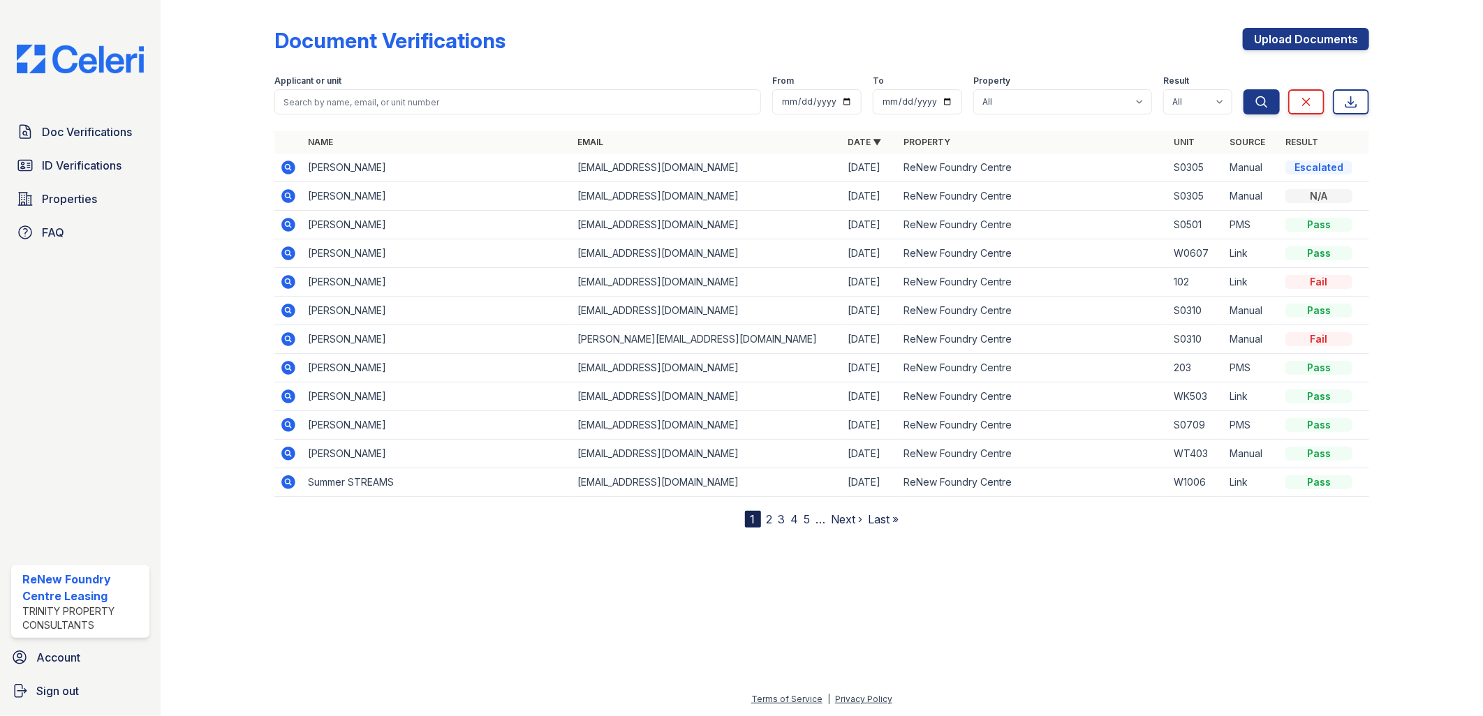
click at [285, 163] on icon at bounding box center [288, 168] width 14 height 14
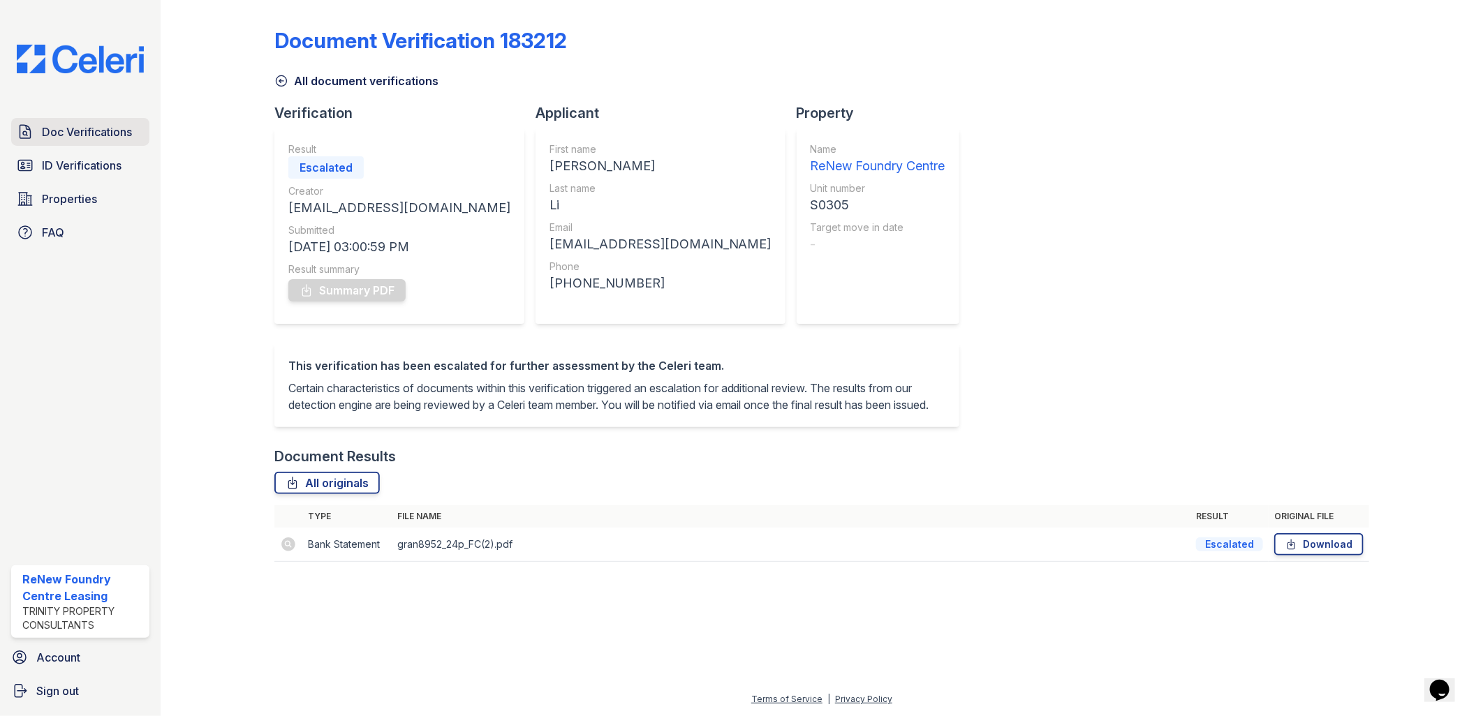
click at [114, 128] on span "Doc Verifications" at bounding box center [87, 132] width 90 height 17
click at [84, 52] on img at bounding box center [80, 59] width 149 height 29
